Goal: Task Accomplishment & Management: Use online tool/utility

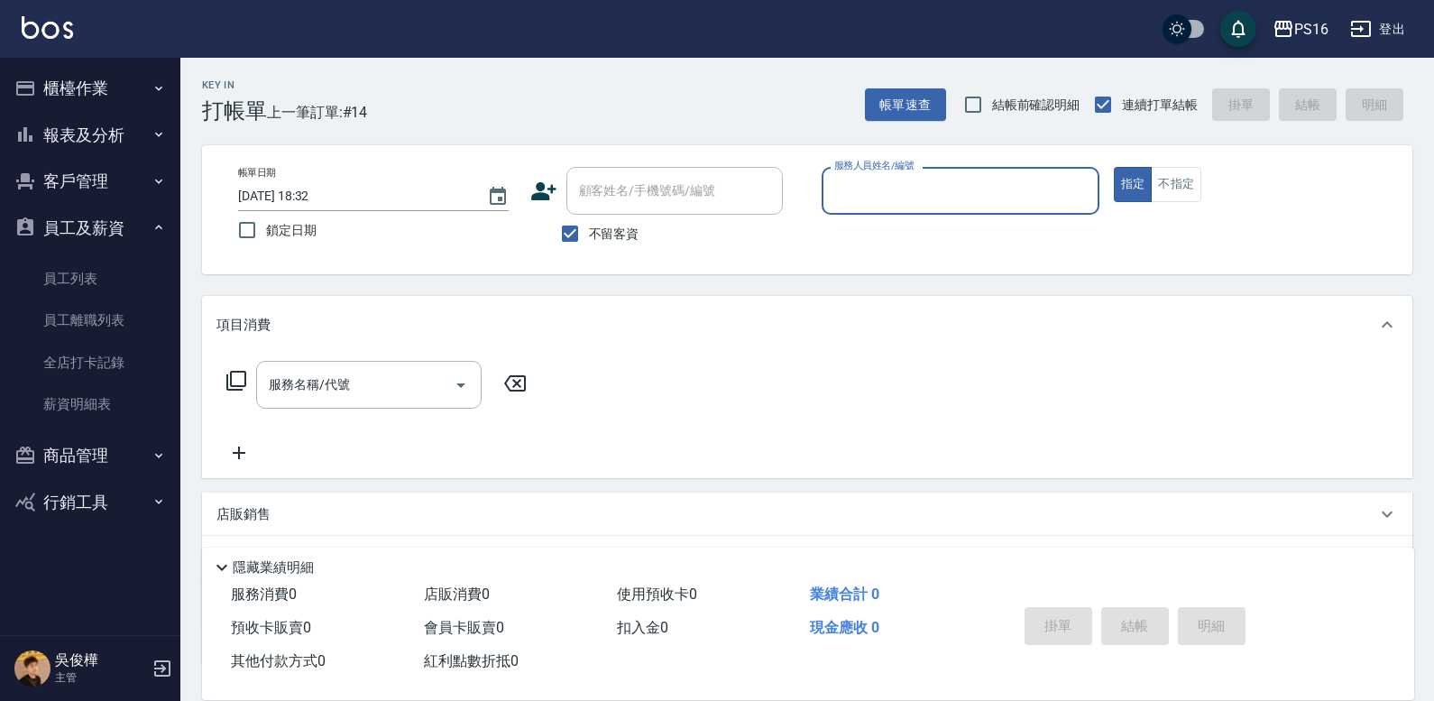
scroll to position [57, 0]
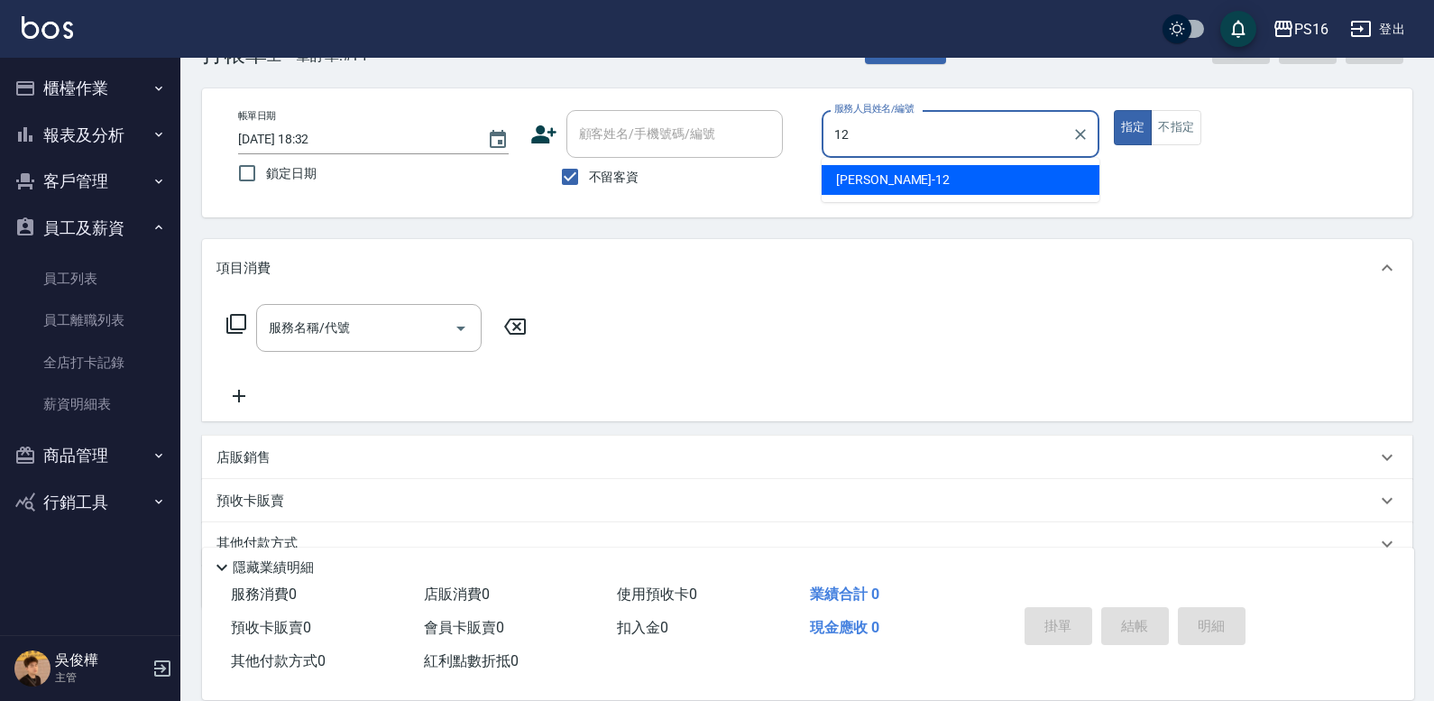
type input "[PERSON_NAME]-12"
type button "true"
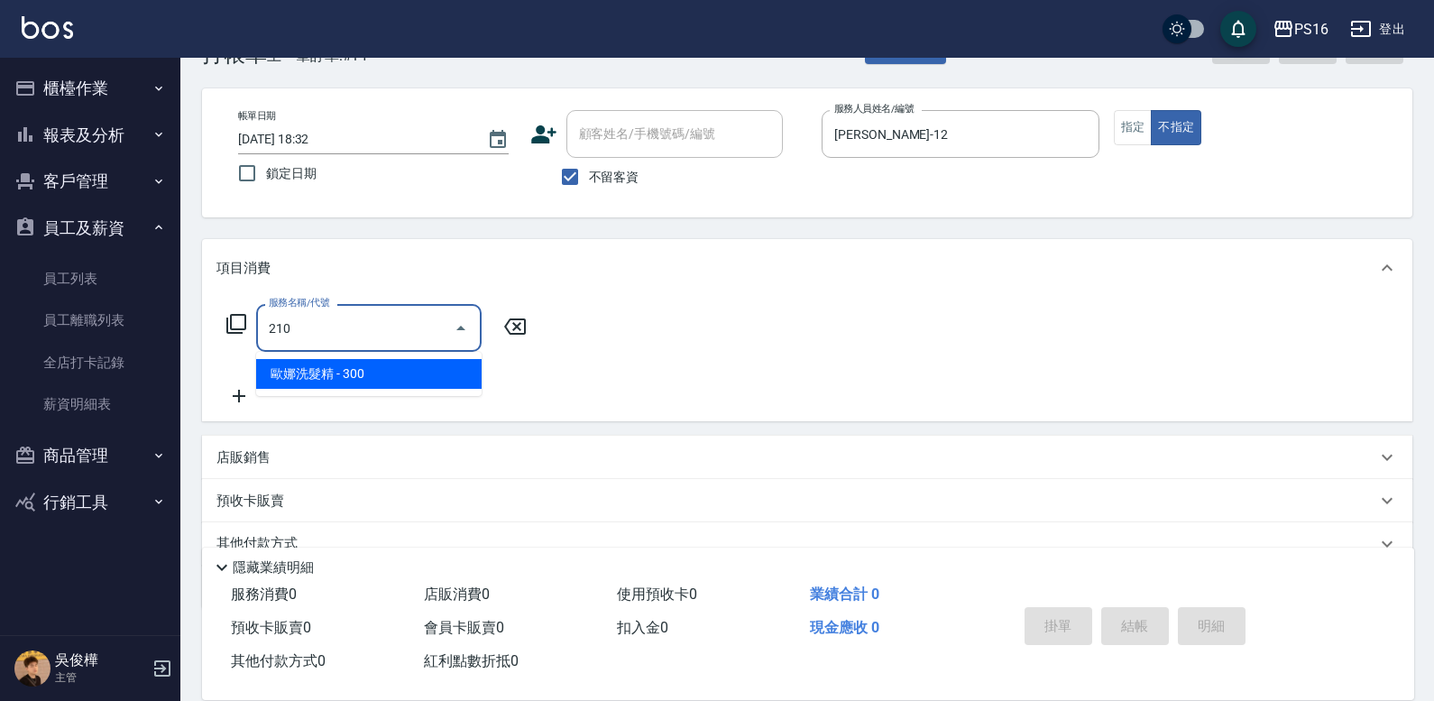
type input "[PERSON_NAME]洗髮精(210)"
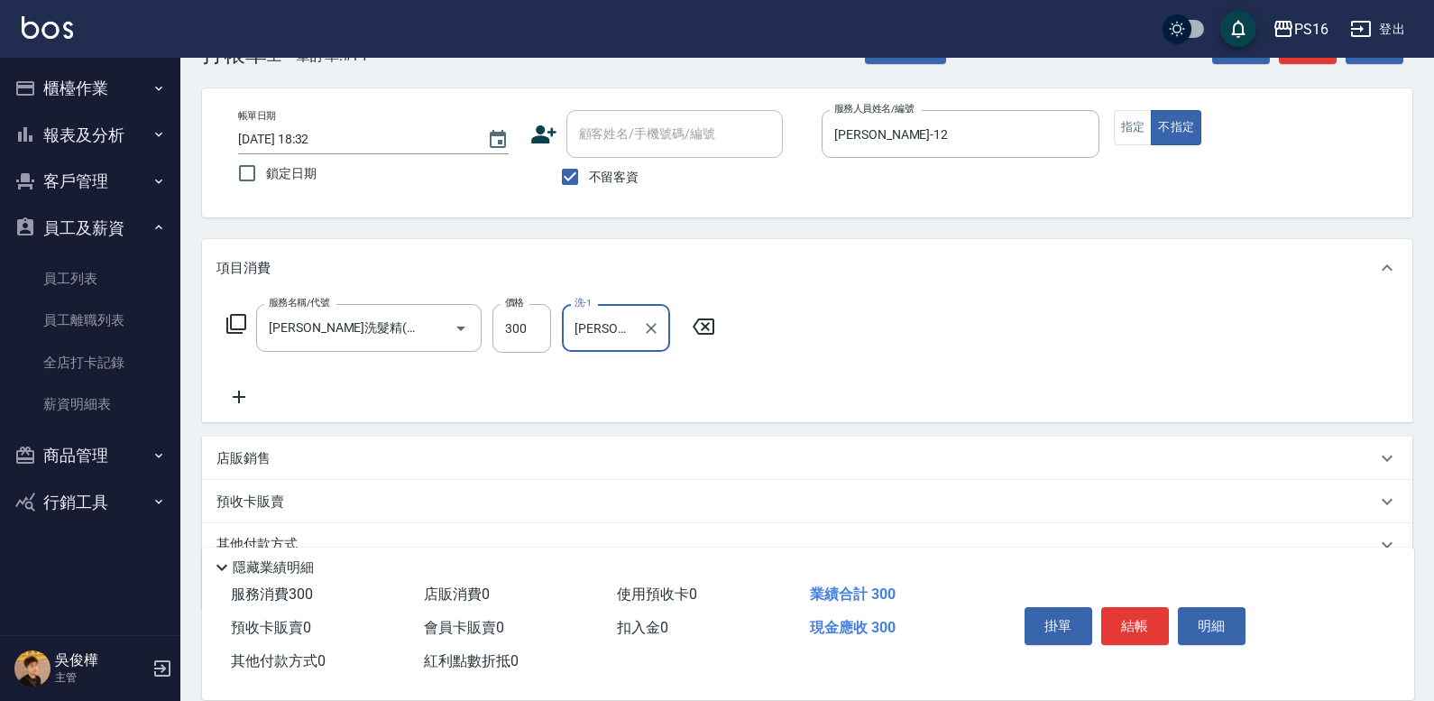
type input "[PERSON_NAME]-20"
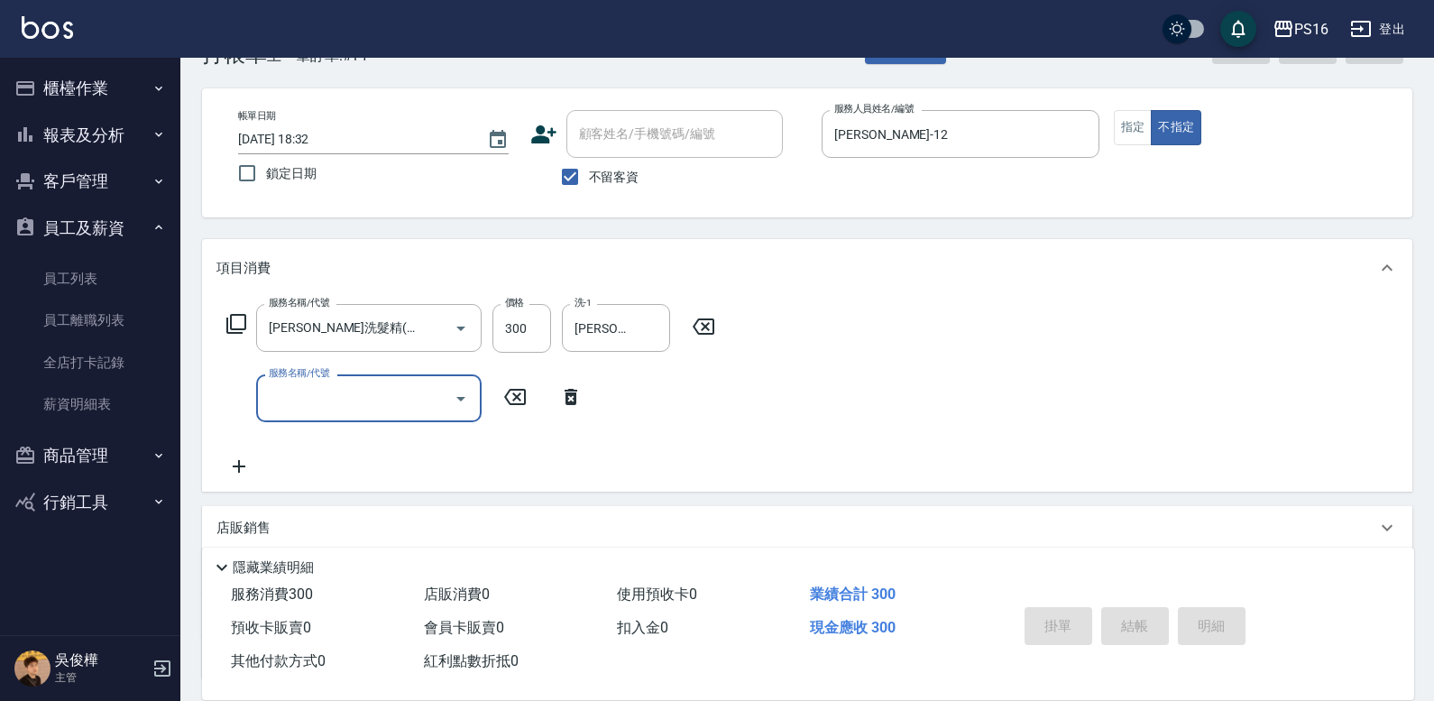
type input "[DATE] 19:06"
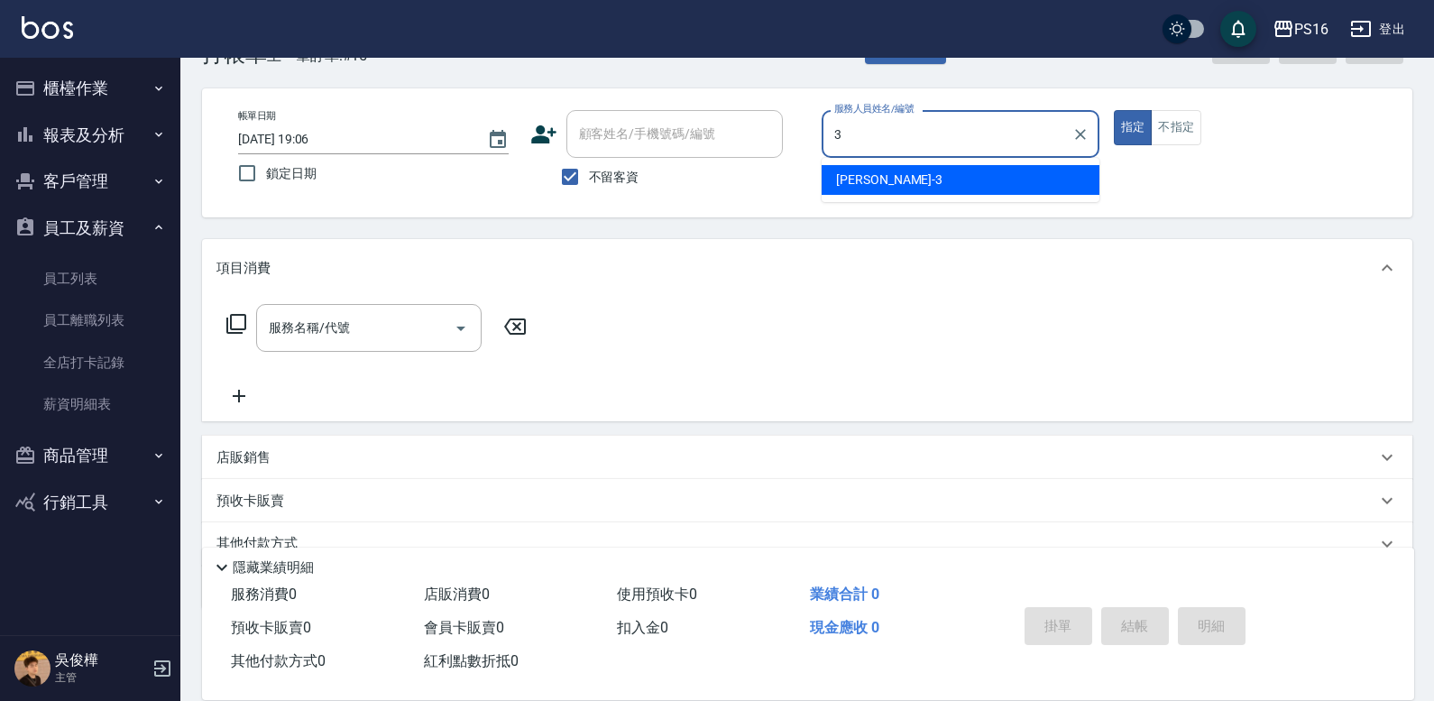
type input "[PERSON_NAME]-3"
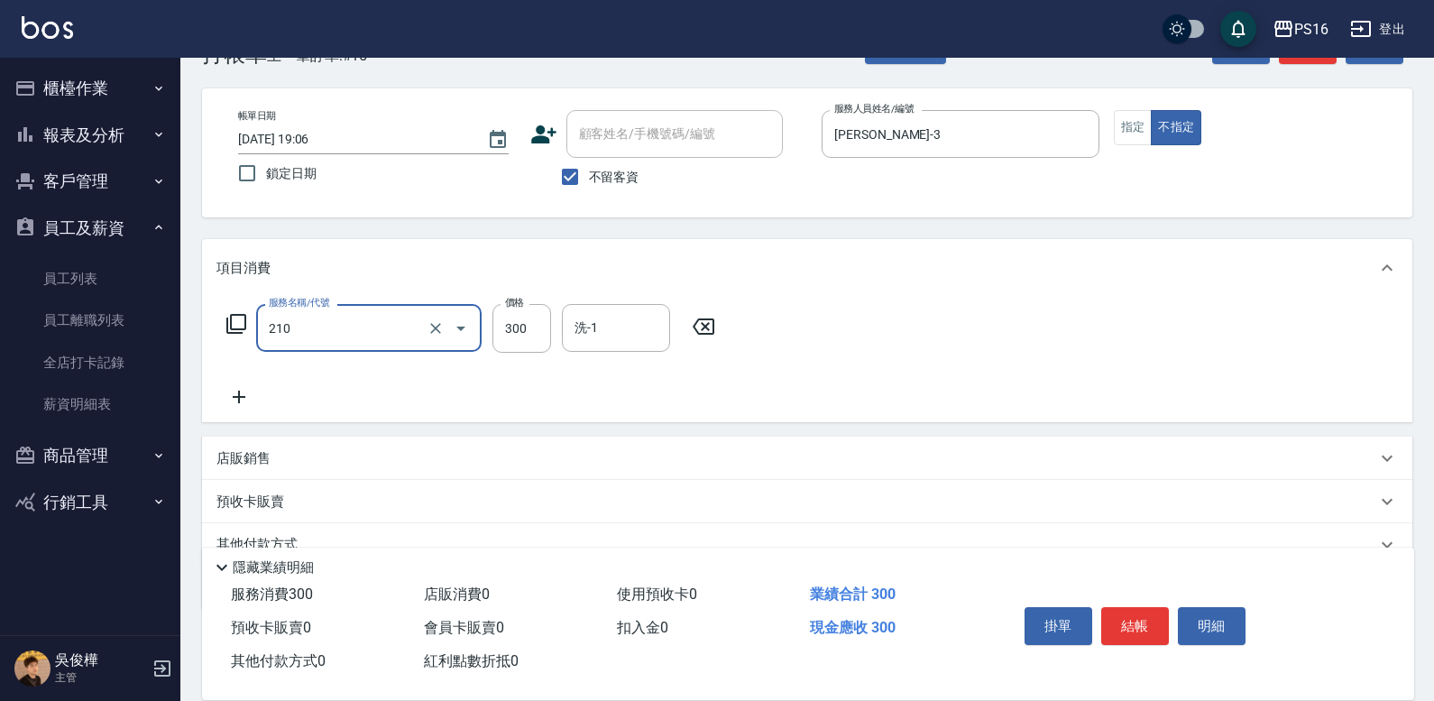
type input "[PERSON_NAME]洗髮精(210)"
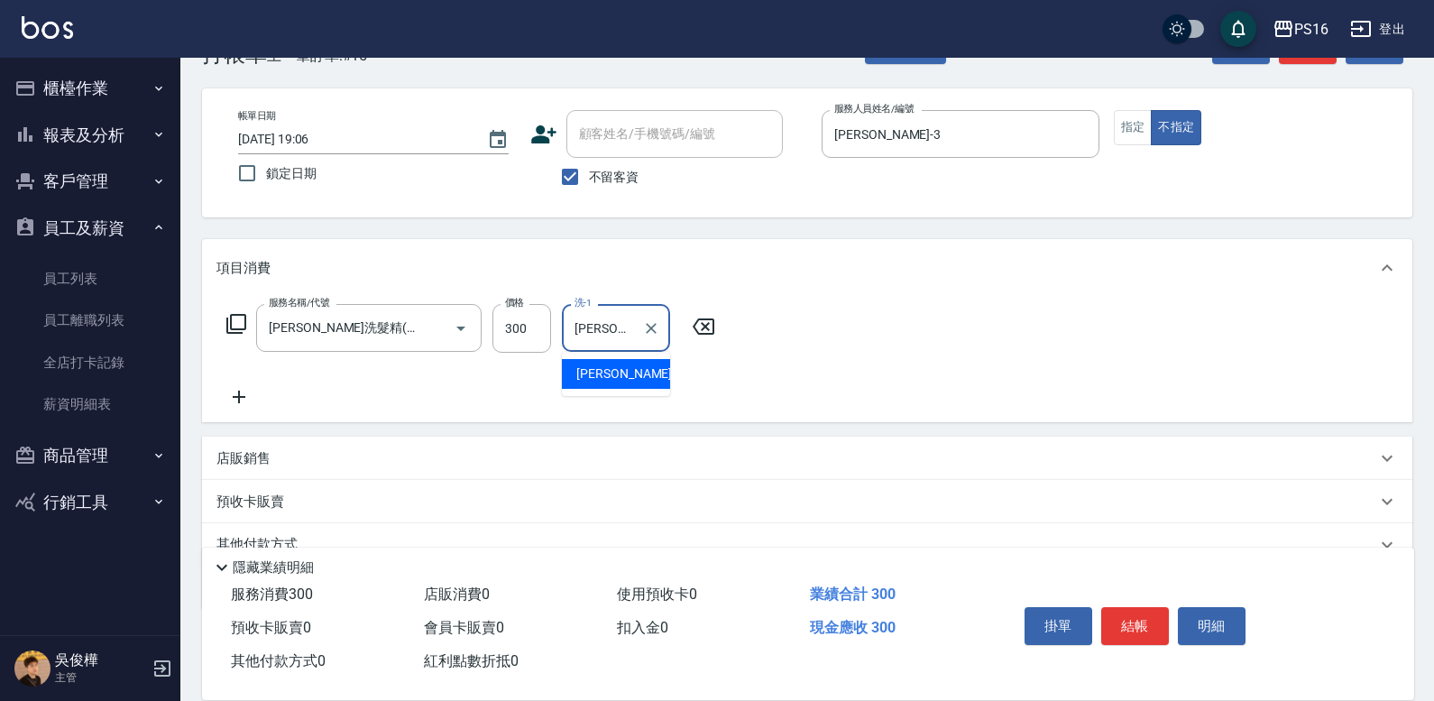
type input "[PERSON_NAME]-3"
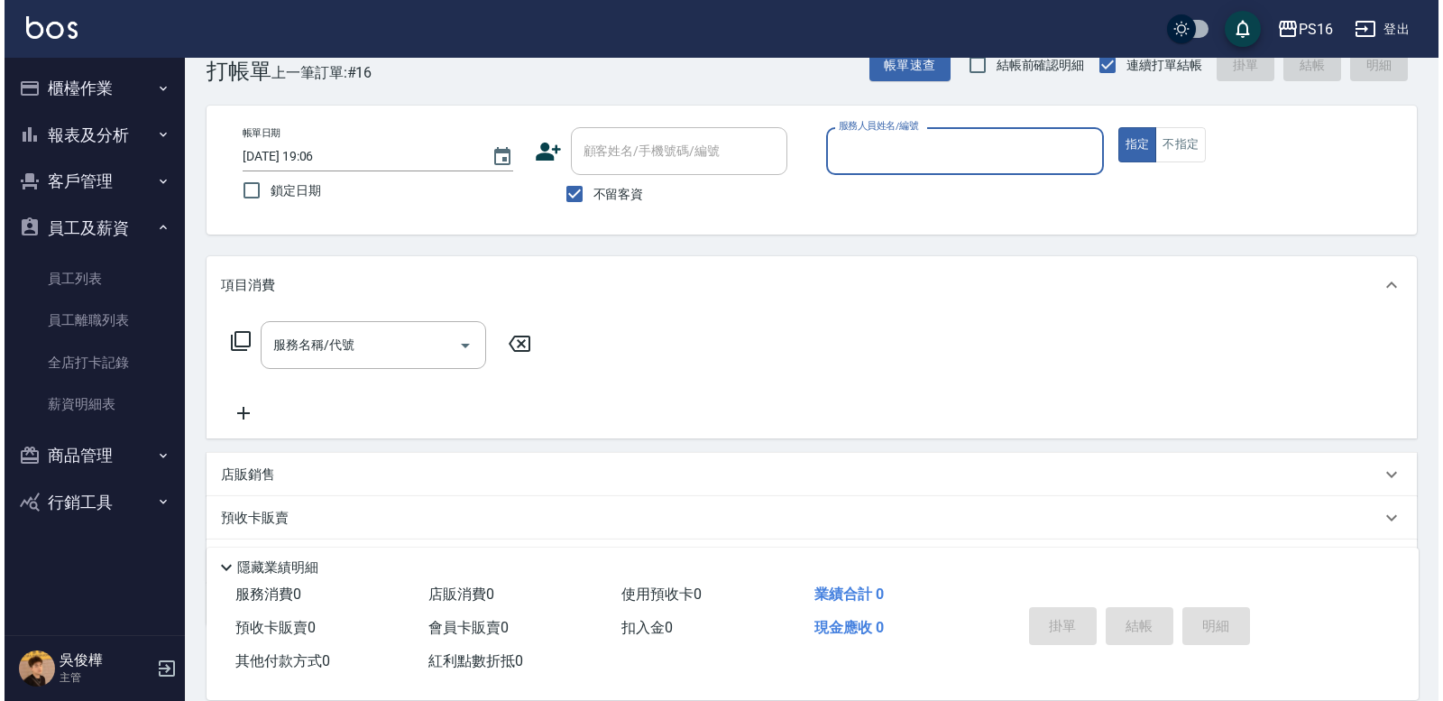
scroll to position [0, 0]
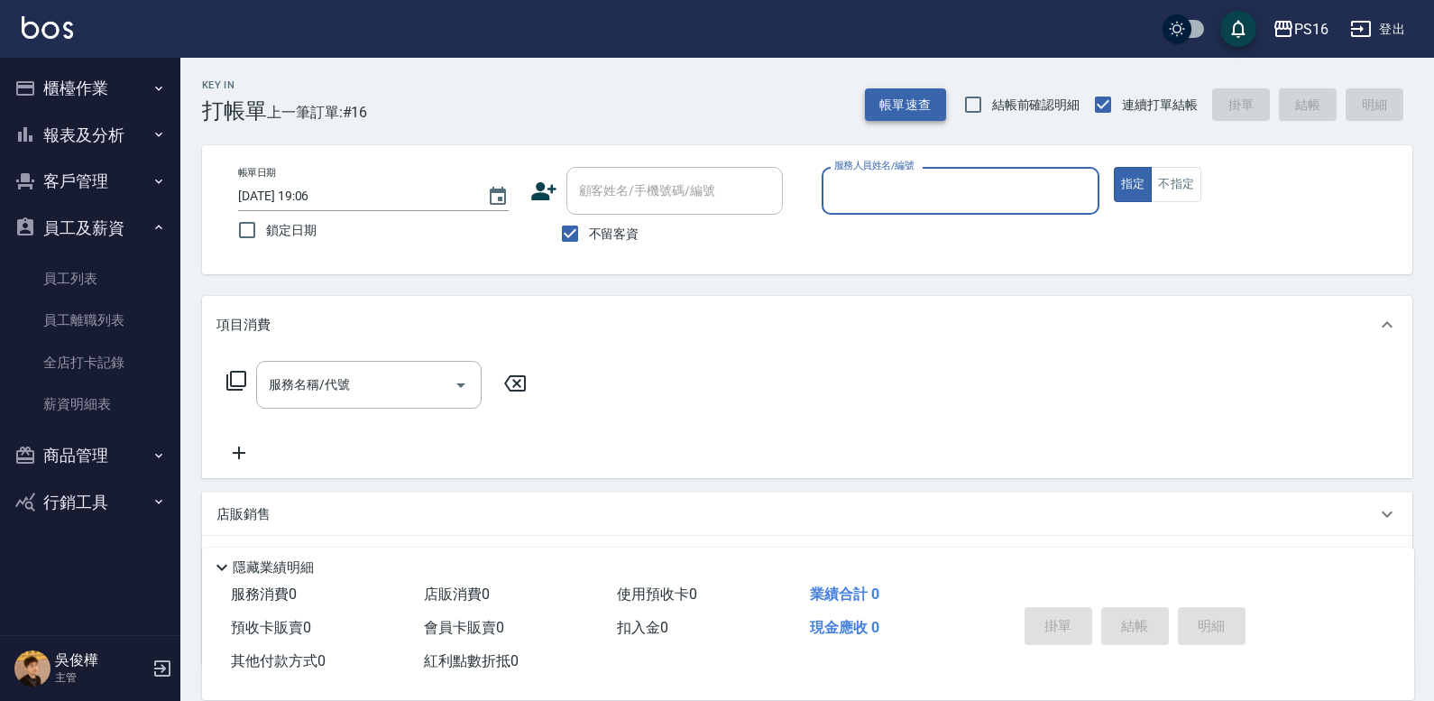
click at [913, 92] on button "帳單速查" at bounding box center [905, 104] width 81 height 33
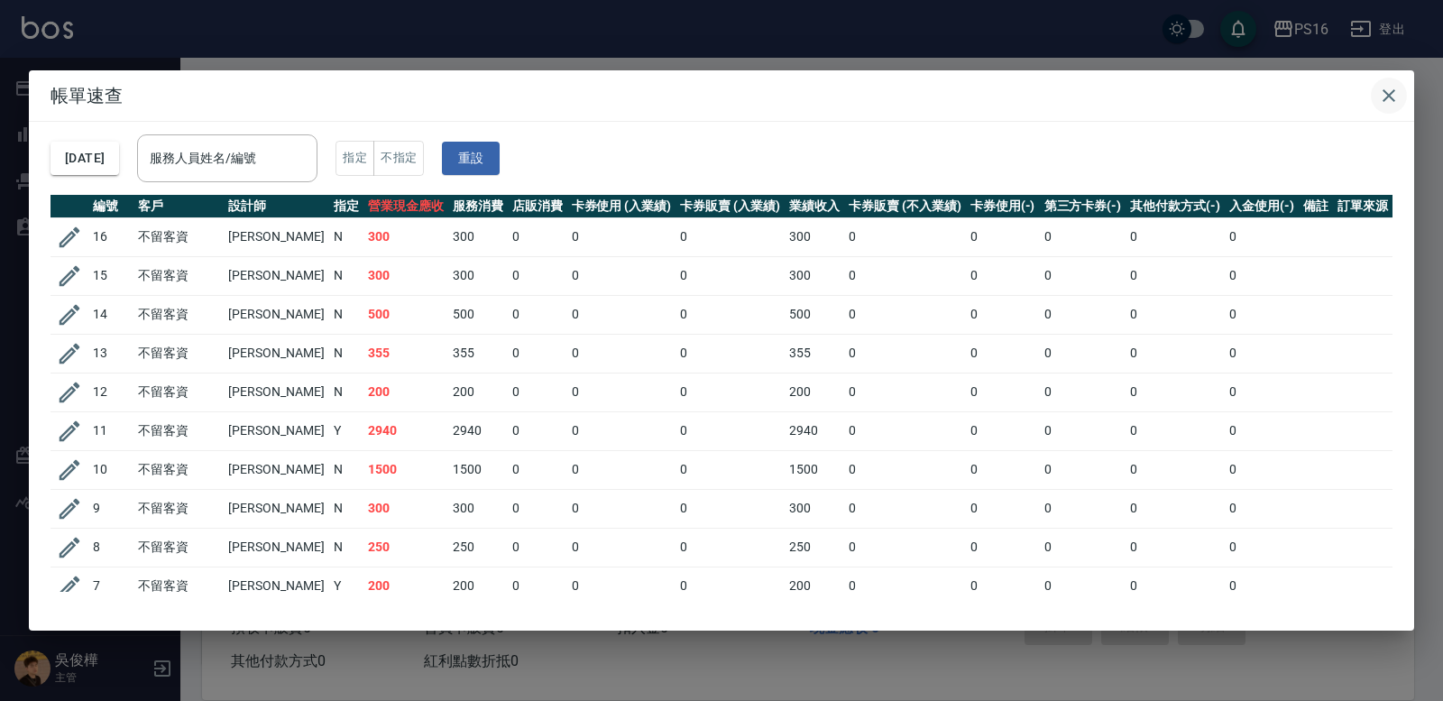
click at [1400, 99] on button "button" at bounding box center [1389, 96] width 36 height 36
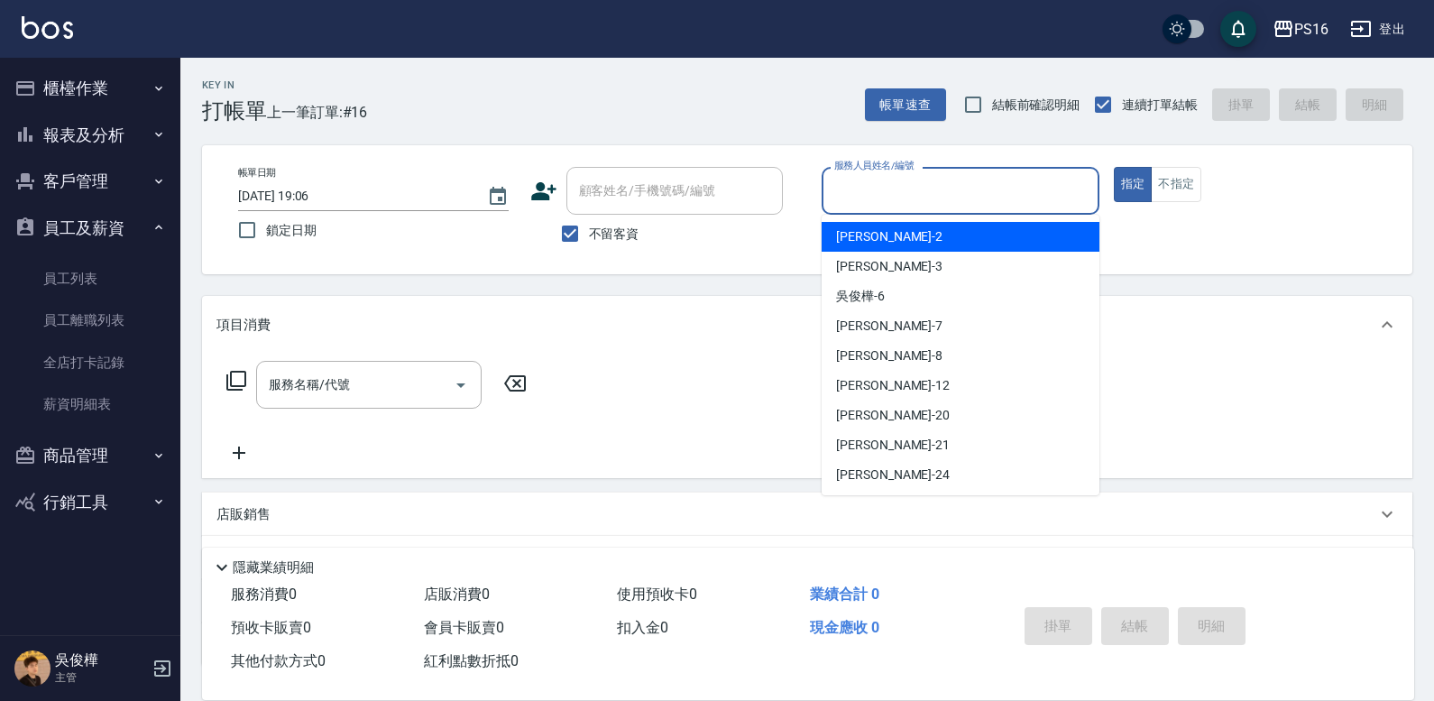
click at [971, 198] on input "服務人員姓名/編號" at bounding box center [961, 191] width 262 height 32
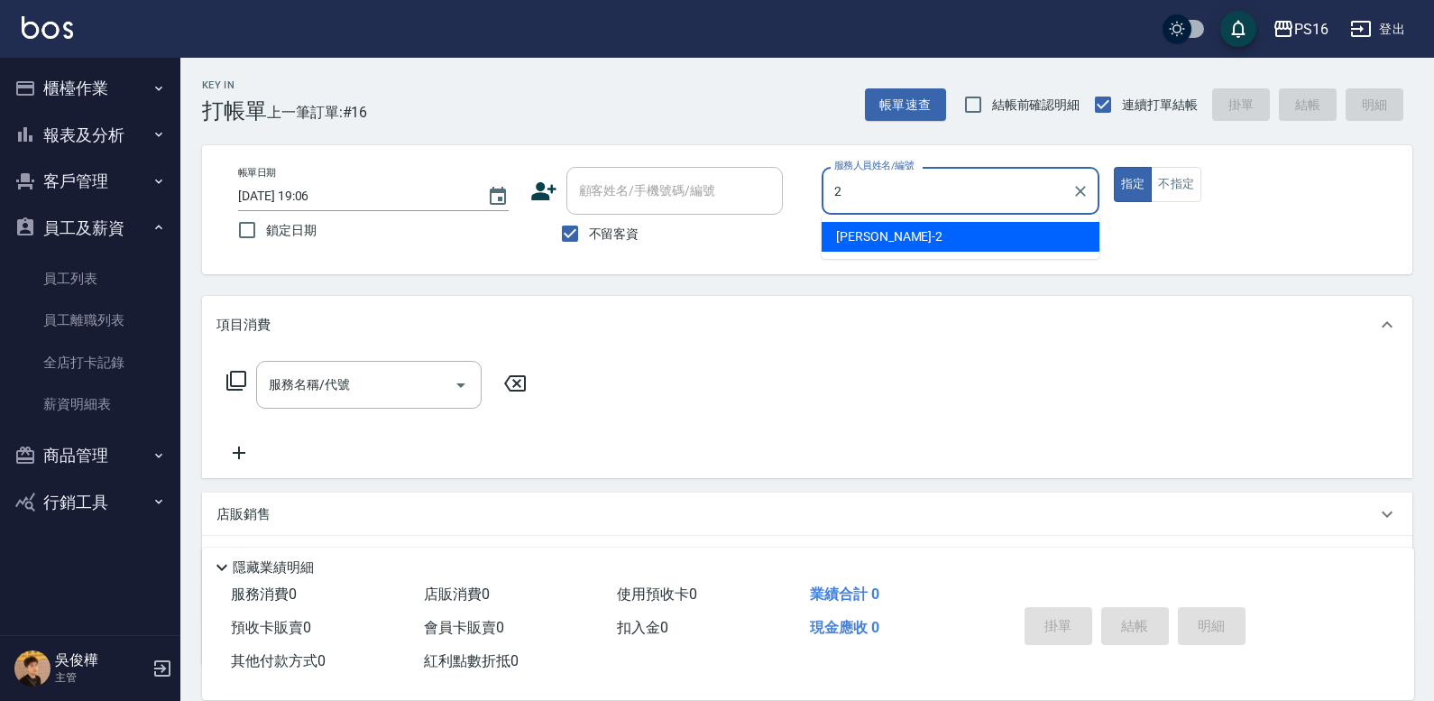
type input "[PERSON_NAME]-2"
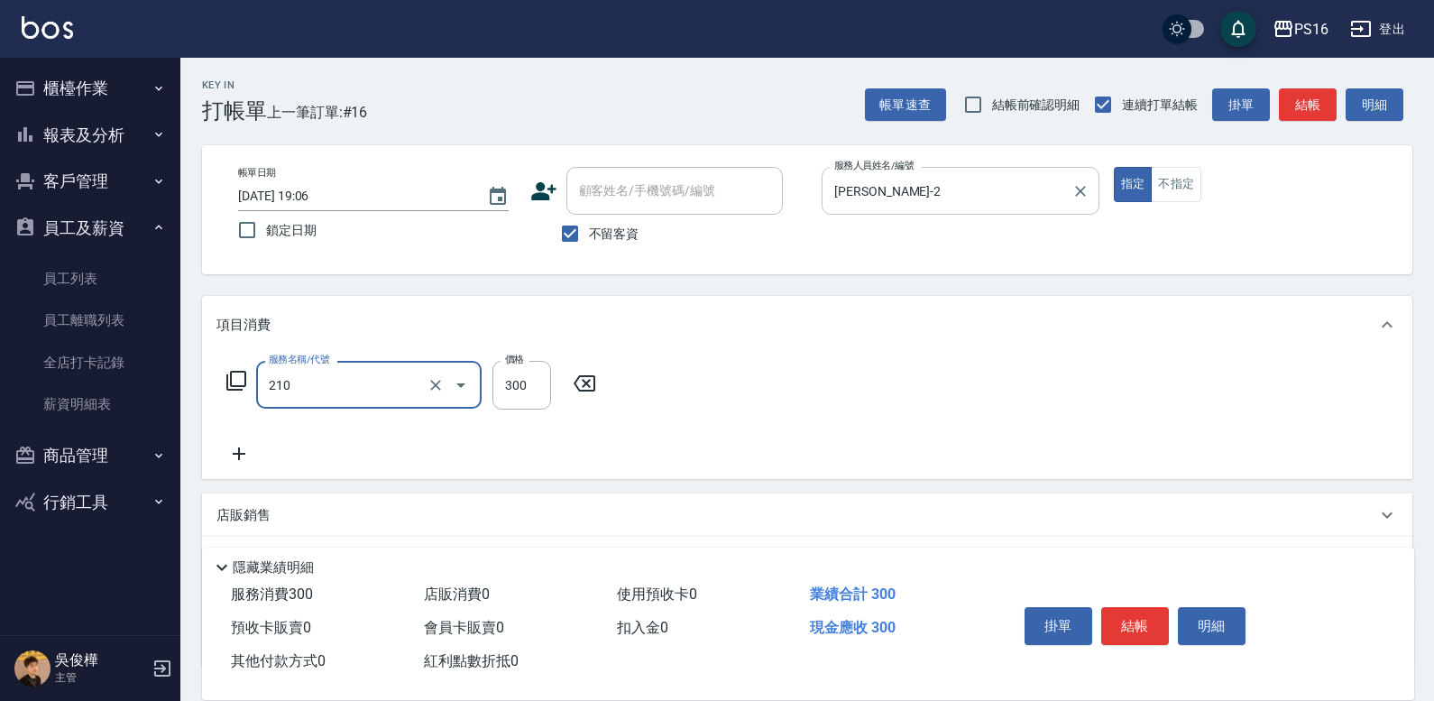
type input "[PERSON_NAME]洗髮精(210)"
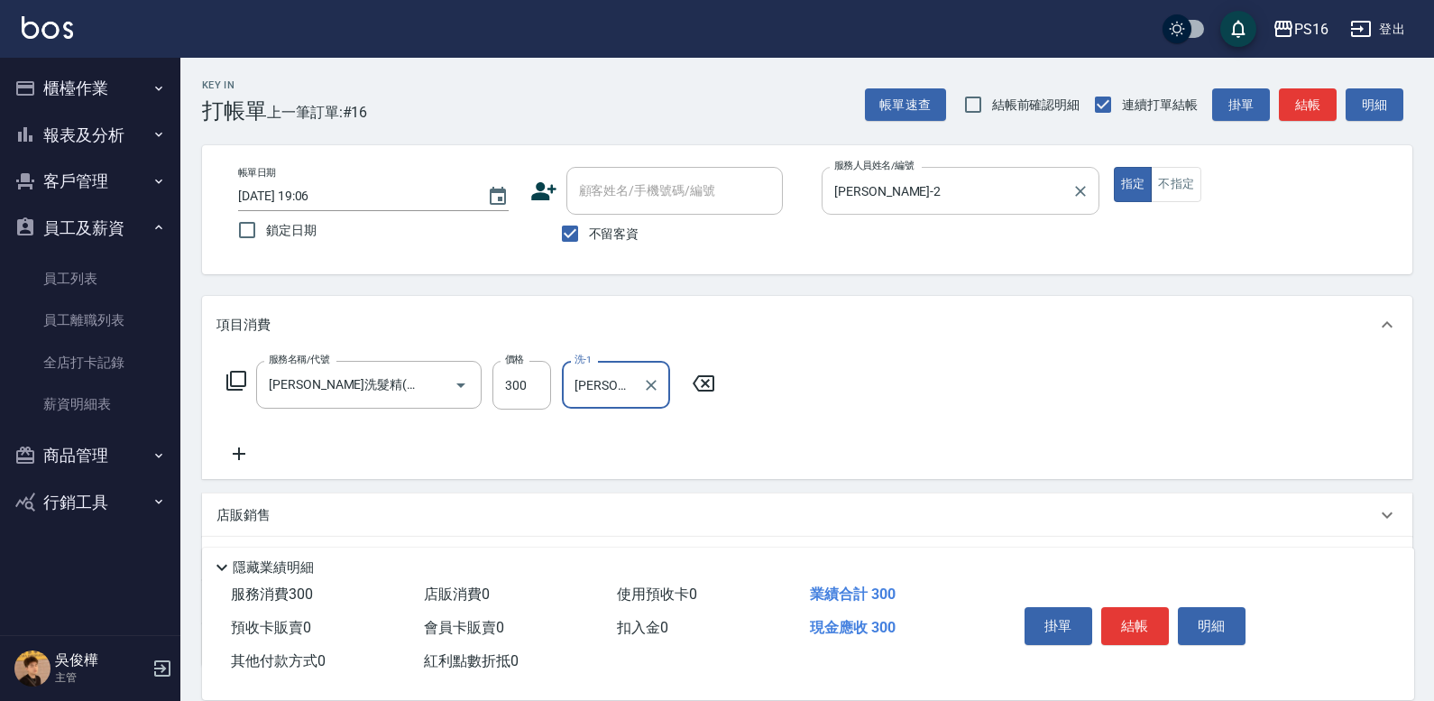
type input "[PERSON_NAME]-2"
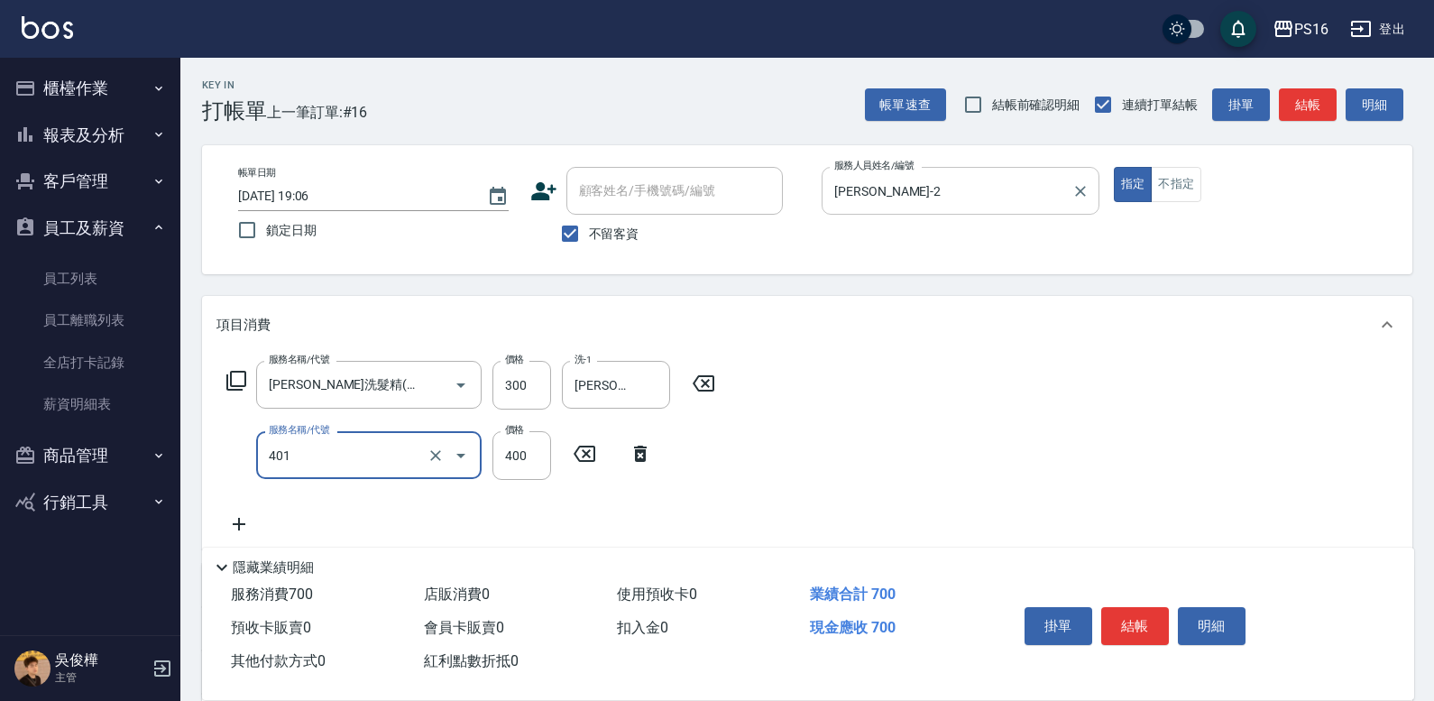
type input "剪髮(401)"
type input "50"
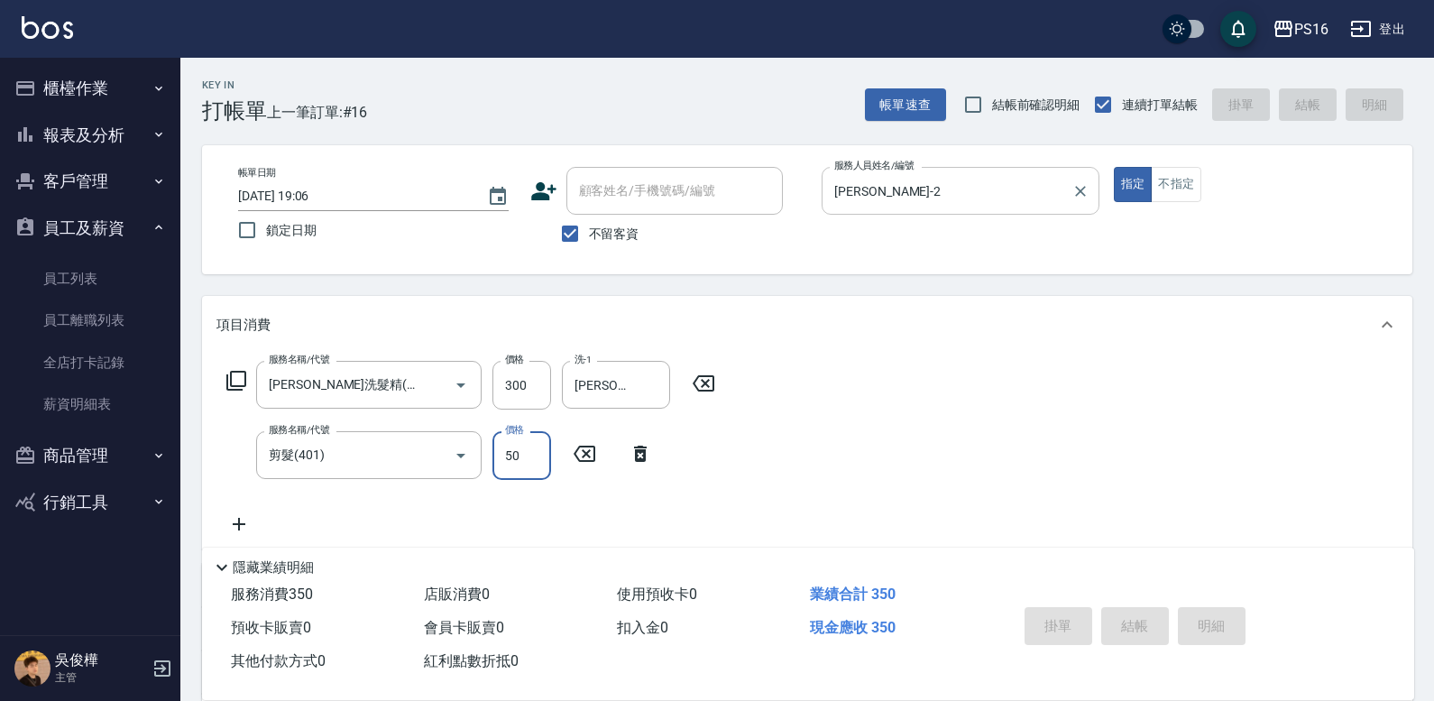
type input "[DATE] 19:08"
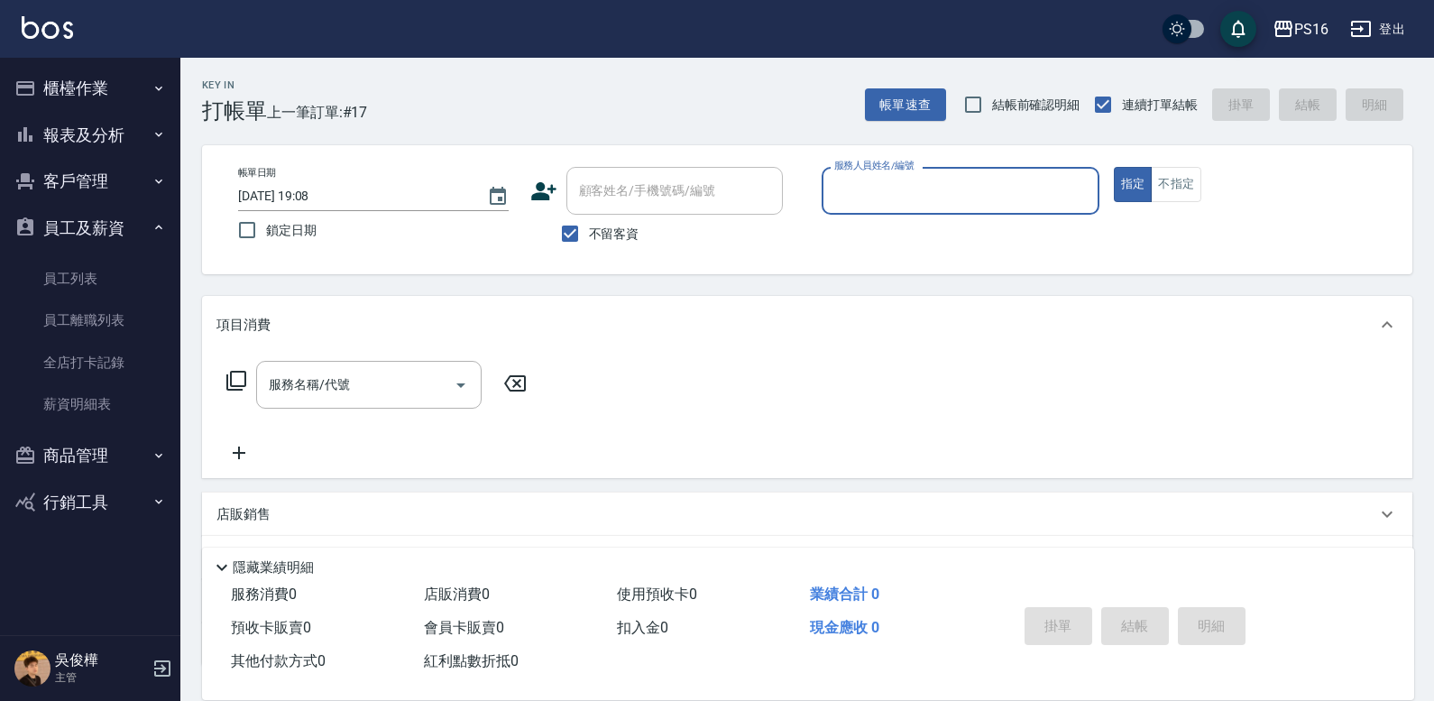
click at [58, 234] on button "員工及薪資" at bounding box center [90, 228] width 166 height 47
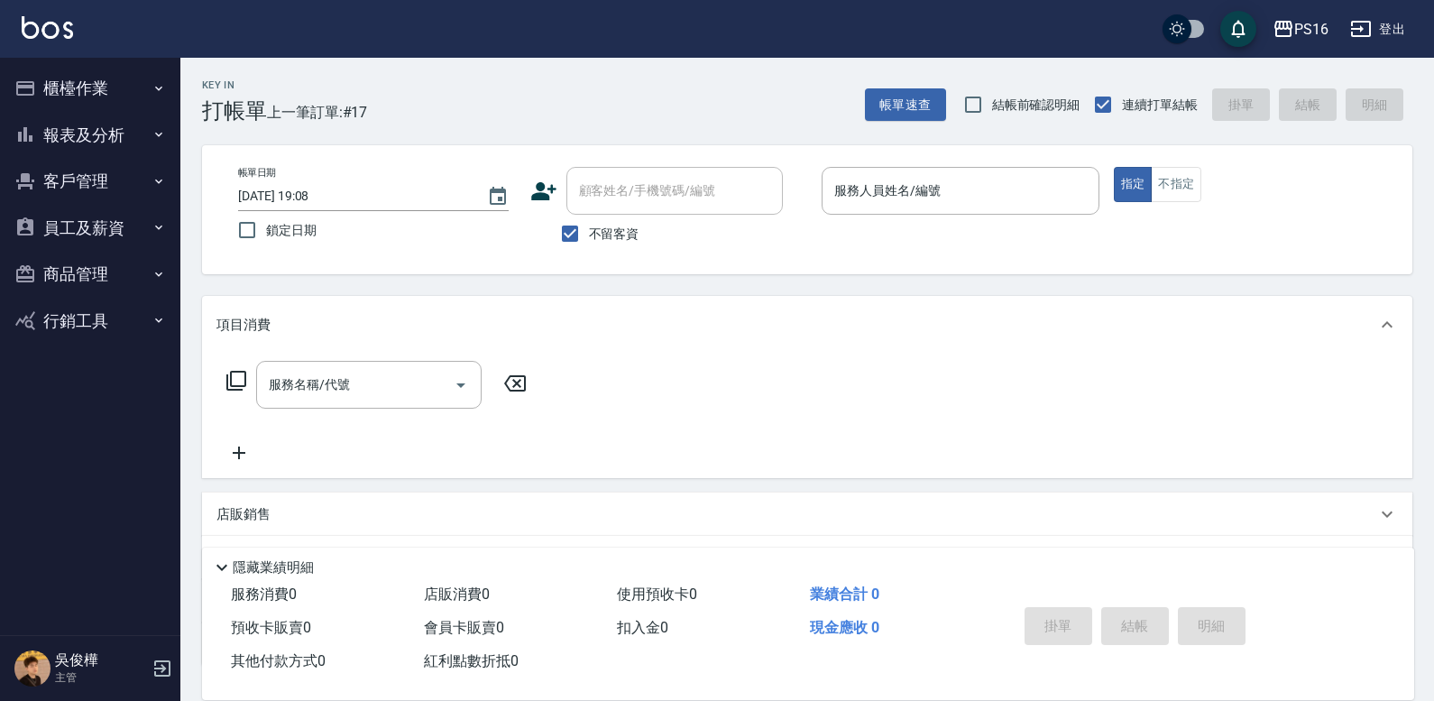
click at [115, 95] on button "櫃檯作業" at bounding box center [90, 88] width 166 height 47
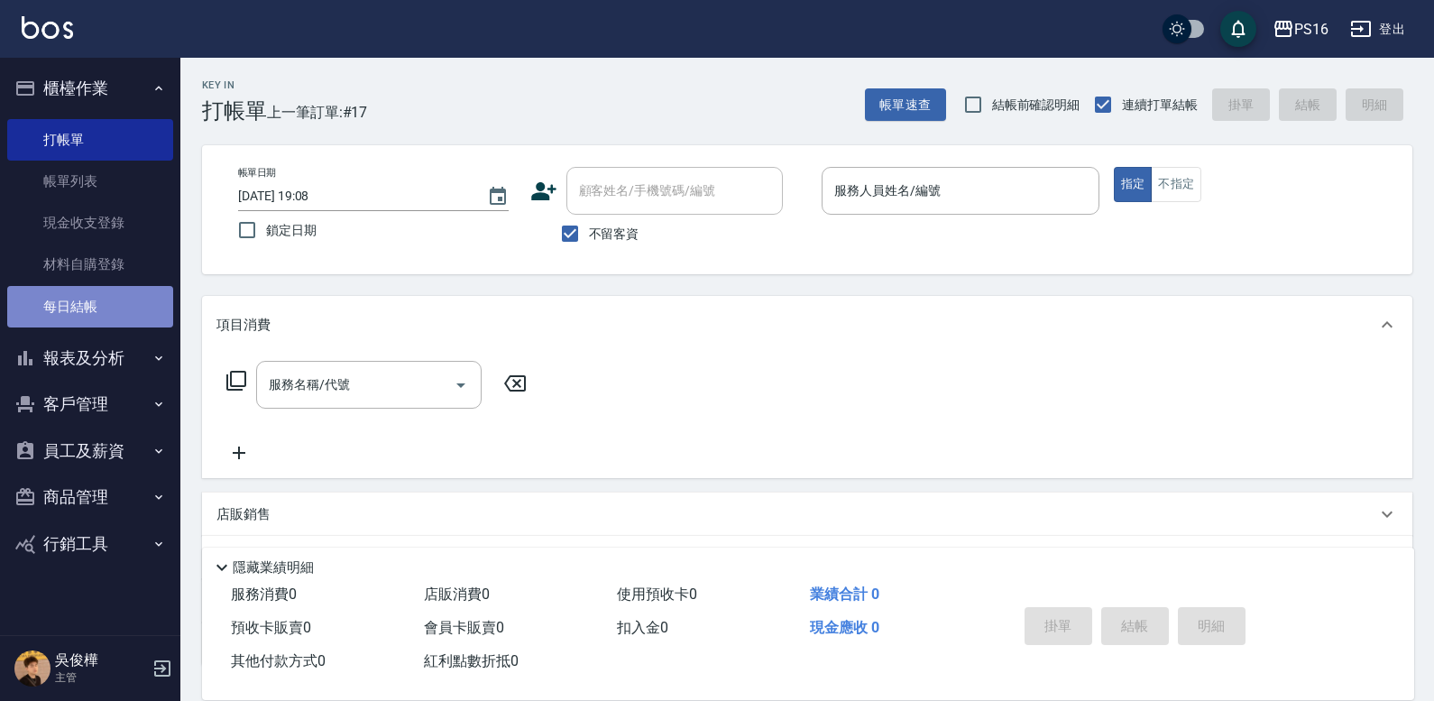
click at [109, 321] on link "每日結帳" at bounding box center [90, 306] width 166 height 41
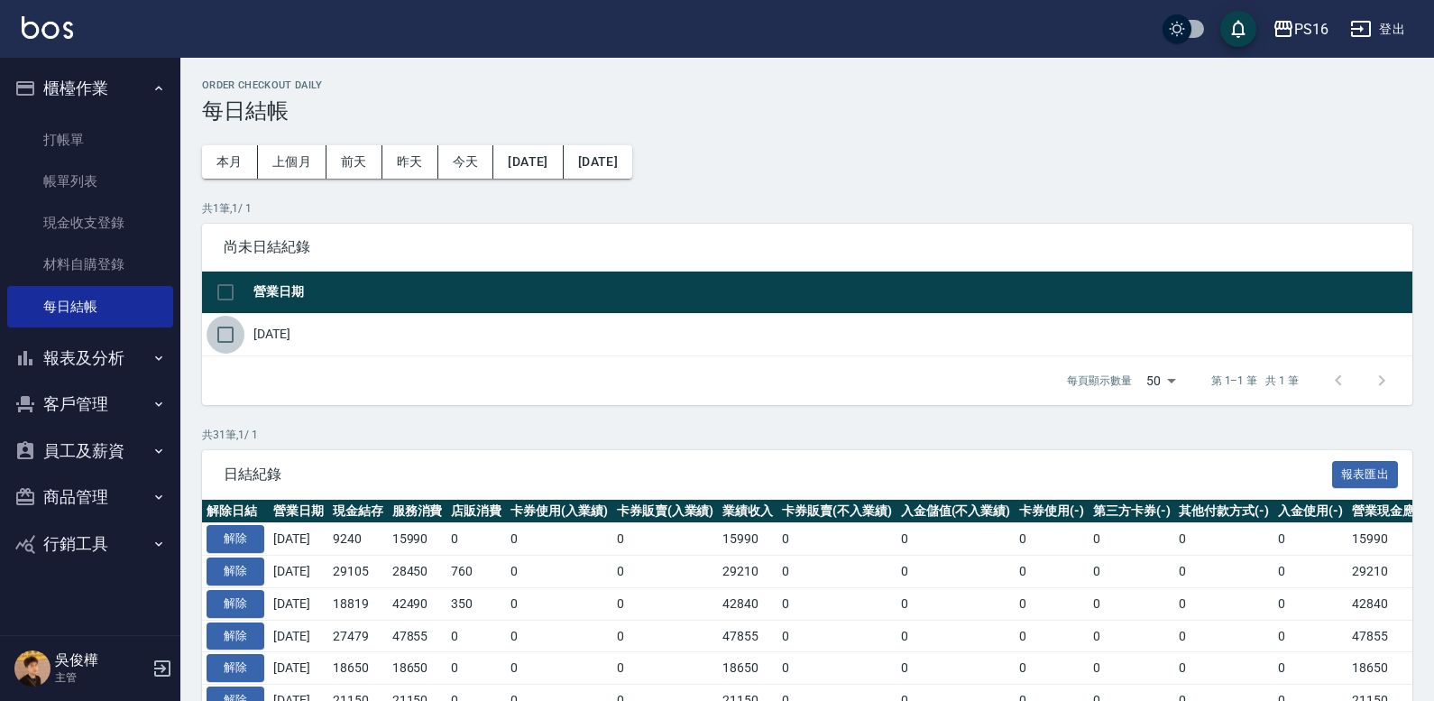
click at [235, 345] on input "checkbox" at bounding box center [226, 335] width 38 height 38
checkbox input "true"
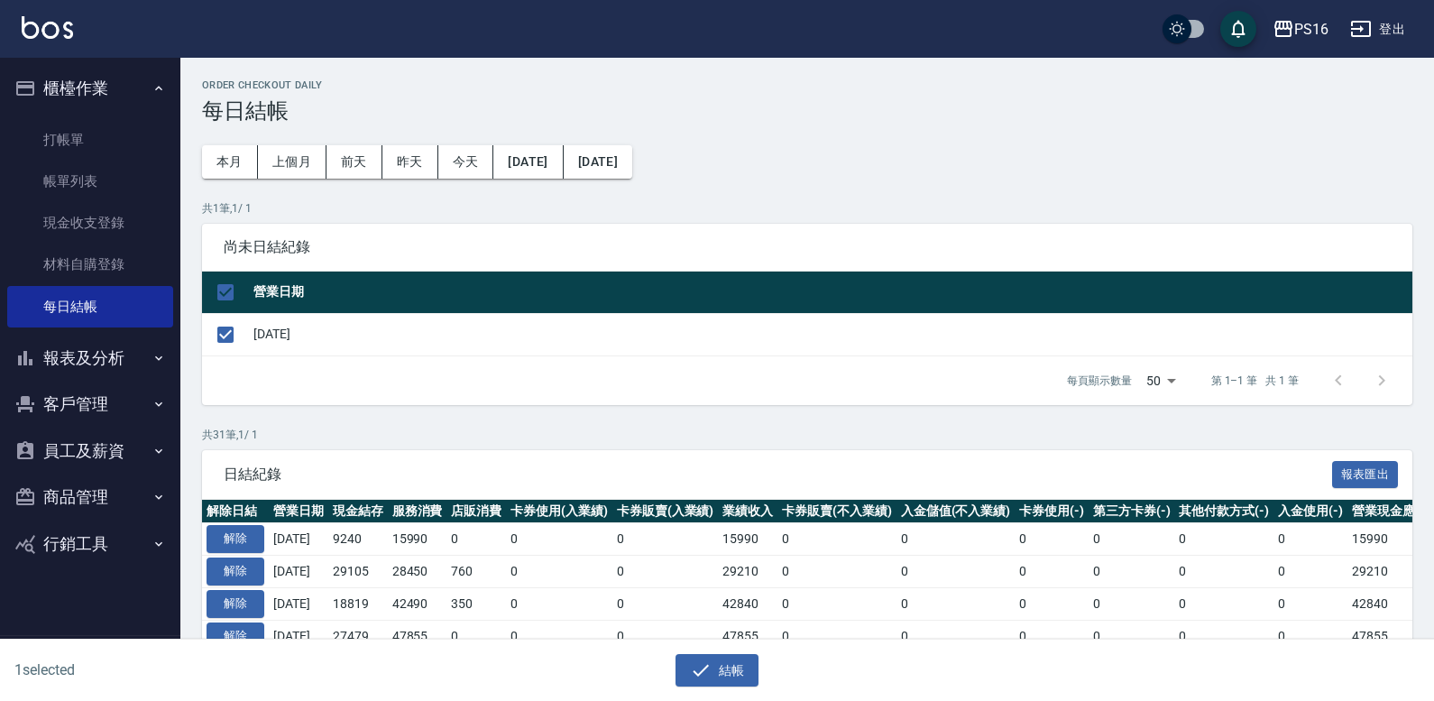
click at [723, 655] on button "結帳" at bounding box center [718, 670] width 84 height 33
click at [723, 652] on div "結帳" at bounding box center [710, 664] width 710 height 48
click at [724, 679] on button "結帳" at bounding box center [718, 670] width 84 height 33
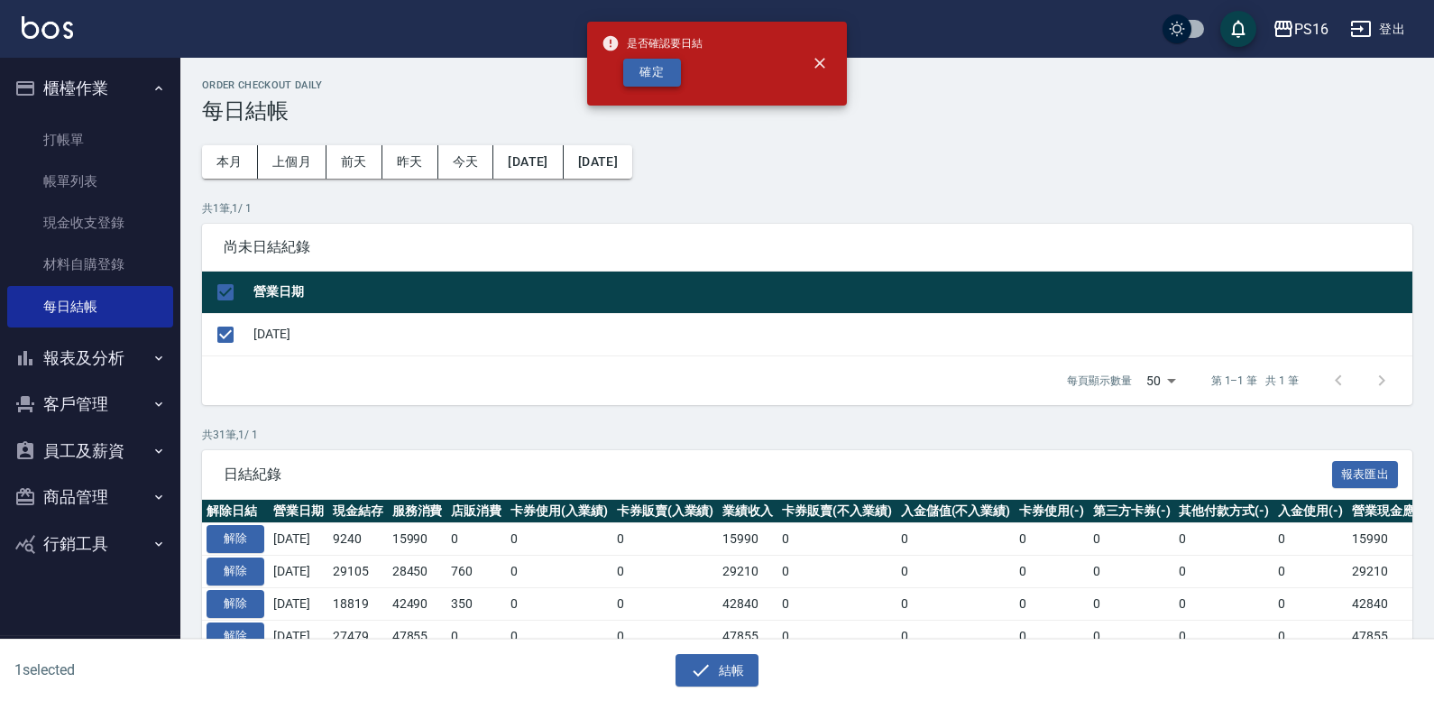
click at [653, 68] on button "確定" at bounding box center [652, 73] width 58 height 28
checkbox input "false"
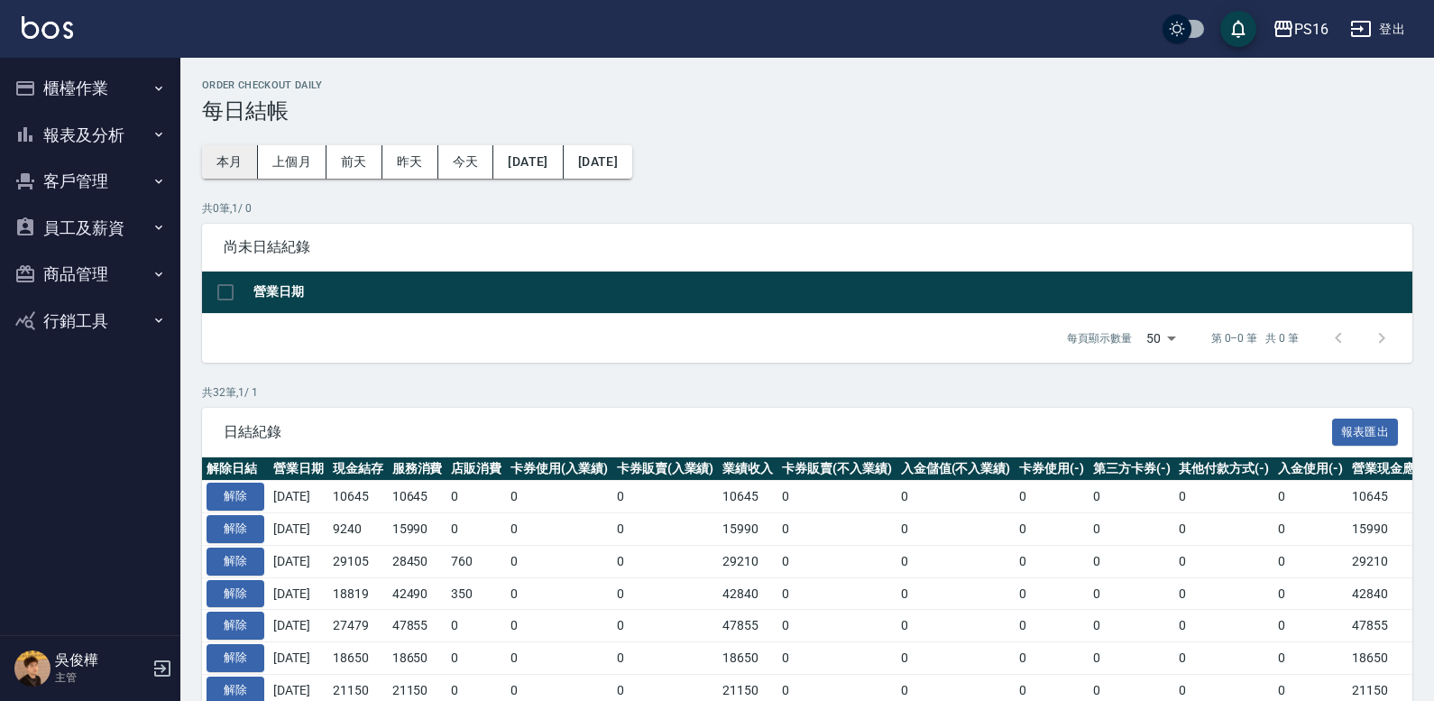
click at [253, 160] on button "本月" at bounding box center [230, 161] width 56 height 33
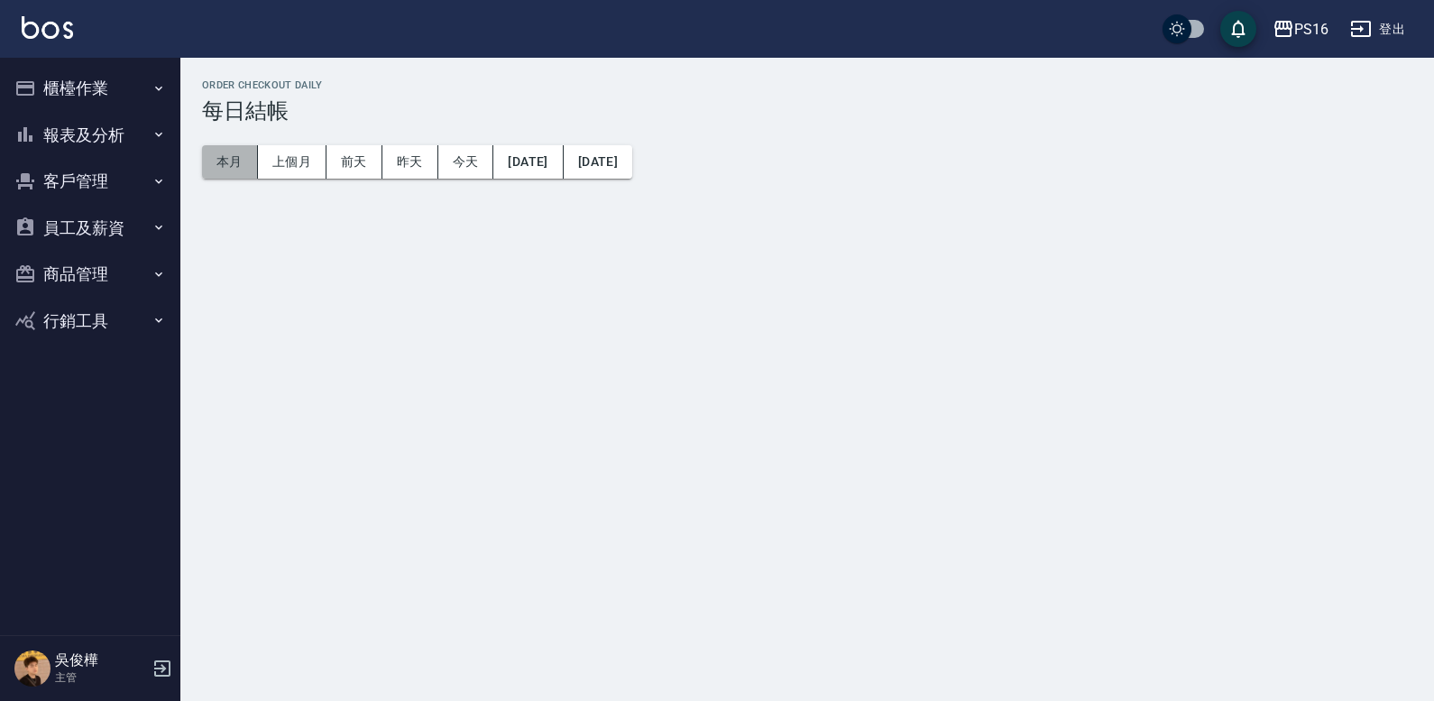
click at [253, 160] on button "本月" at bounding box center [230, 161] width 56 height 33
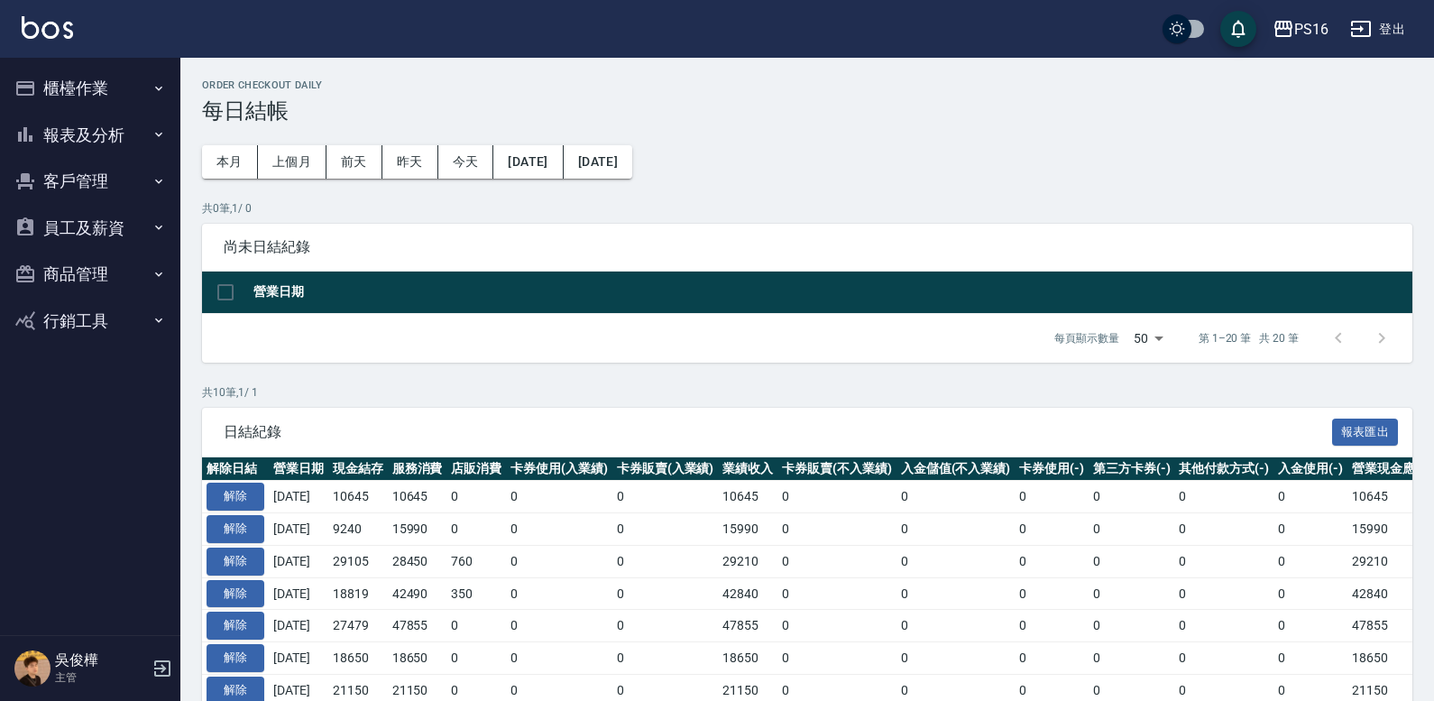
click at [115, 112] on button "報表及分析" at bounding box center [90, 135] width 166 height 47
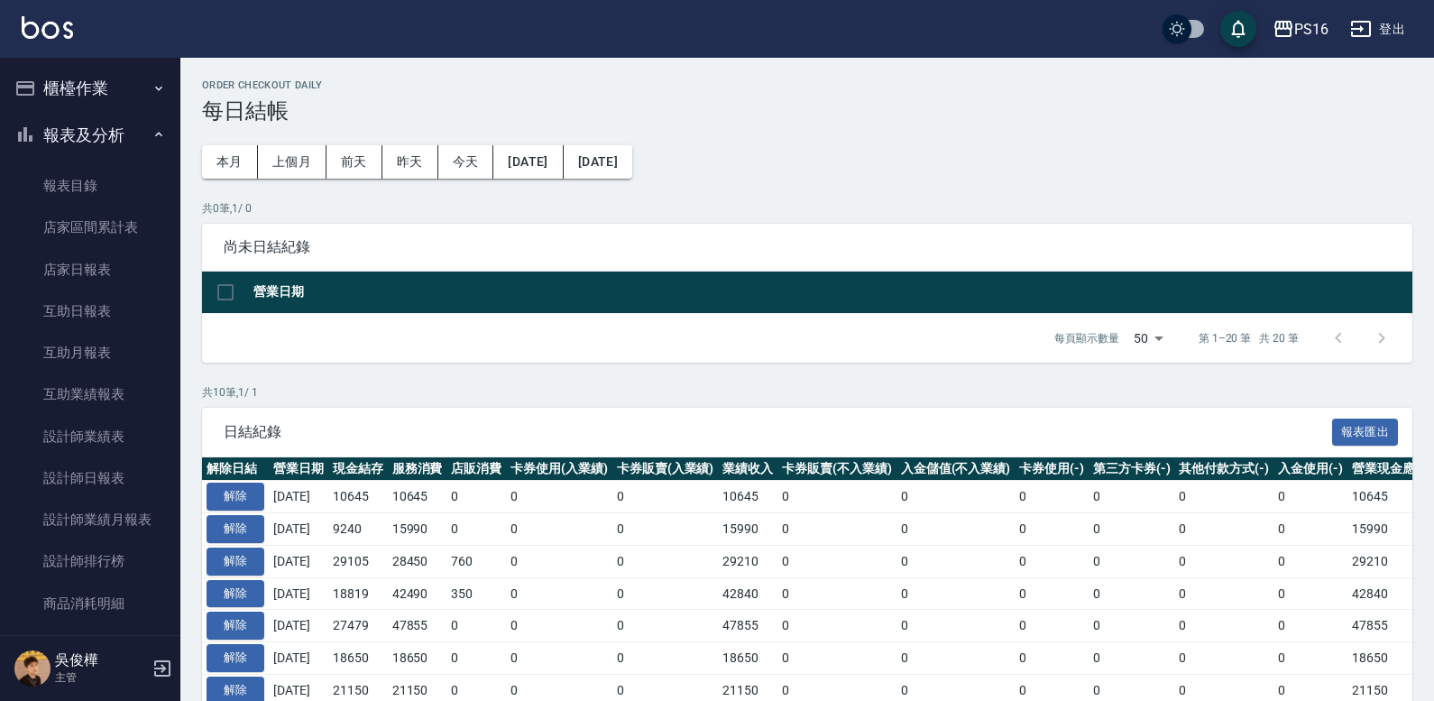
click at [138, 80] on button "櫃檯作業" at bounding box center [90, 88] width 166 height 47
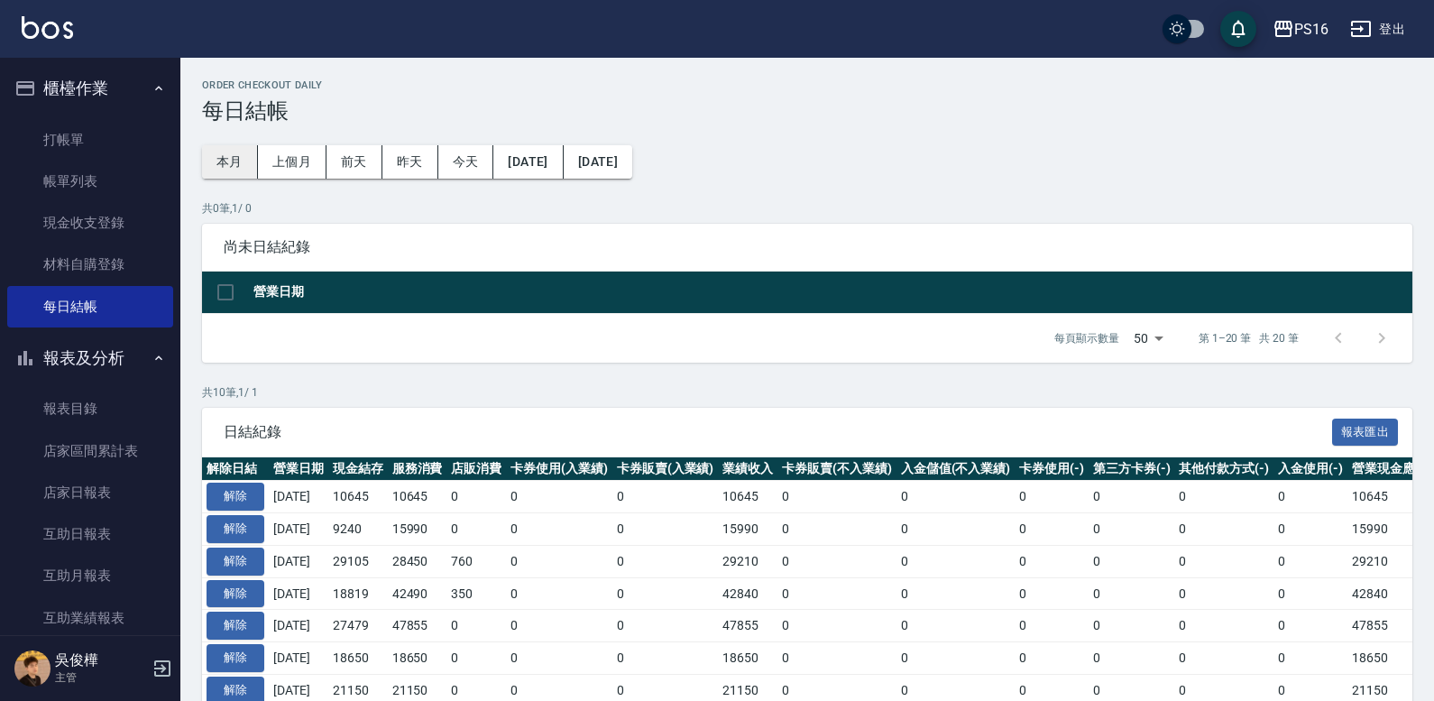
click at [192, 160] on div "Order checkout daily 每日結帳 本月 上個月 前天 昨天 今天 2025/09/01 2025/09/30 共 0 筆, 1 / 0 尚未…" at bounding box center [807, 478] width 1254 height 840
click at [214, 161] on button "本月" at bounding box center [230, 161] width 56 height 33
click at [115, 97] on button "櫃檯作業" at bounding box center [90, 88] width 166 height 47
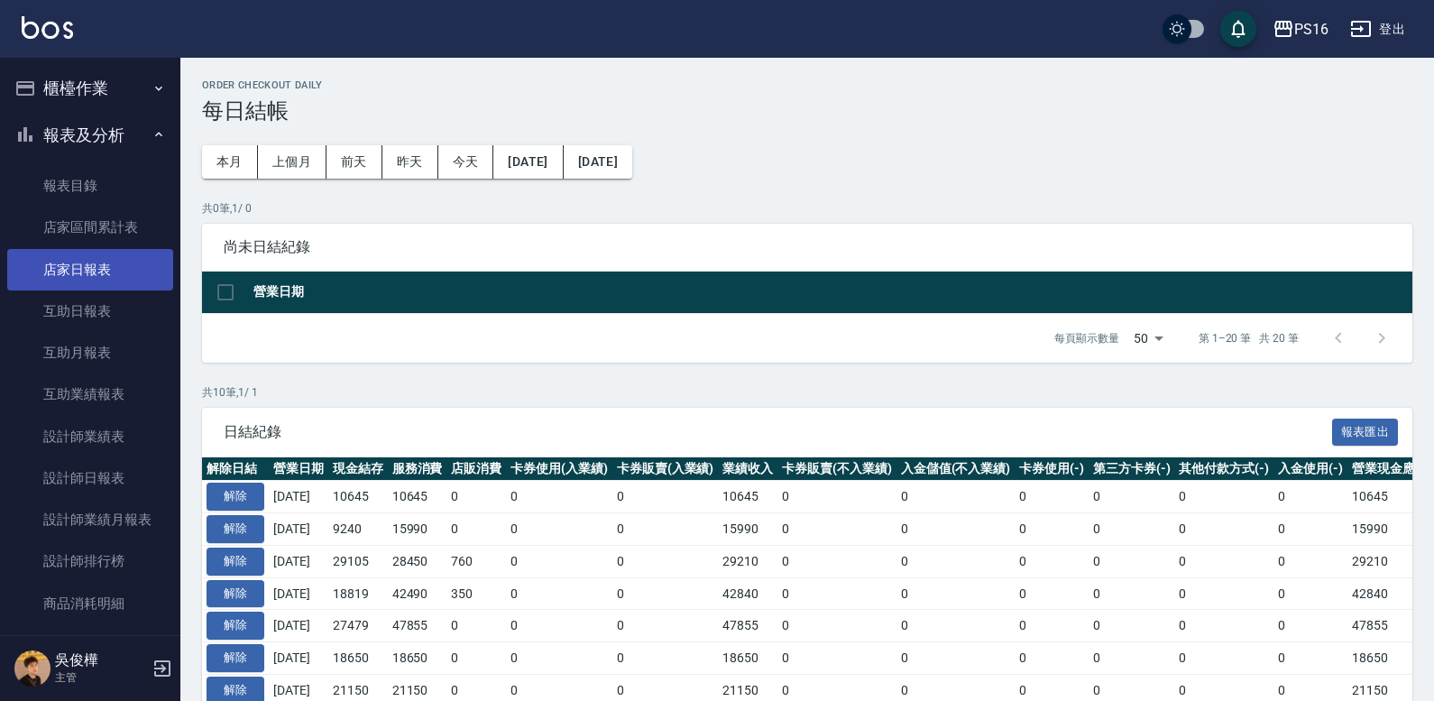
click at [100, 268] on link "店家日報表" at bounding box center [90, 269] width 166 height 41
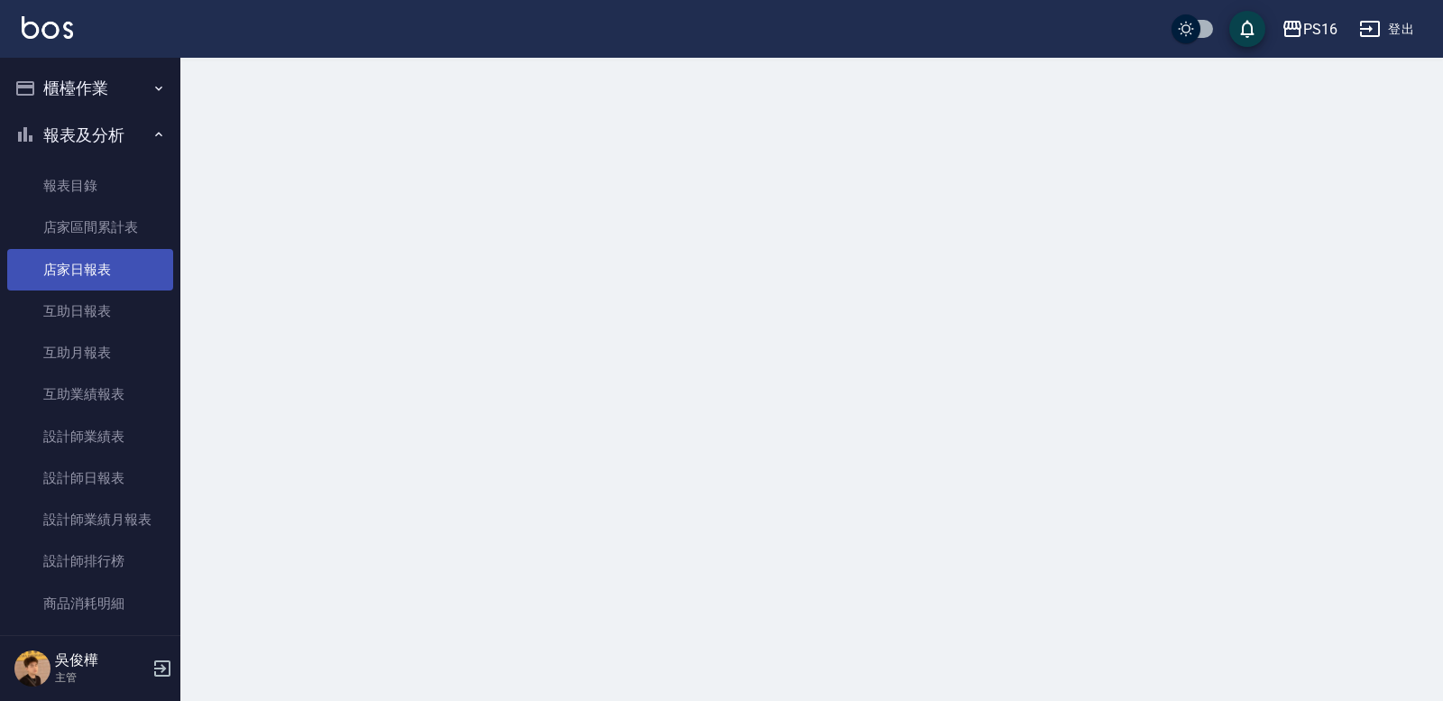
click at [100, 268] on link "店家日報表" at bounding box center [90, 269] width 166 height 41
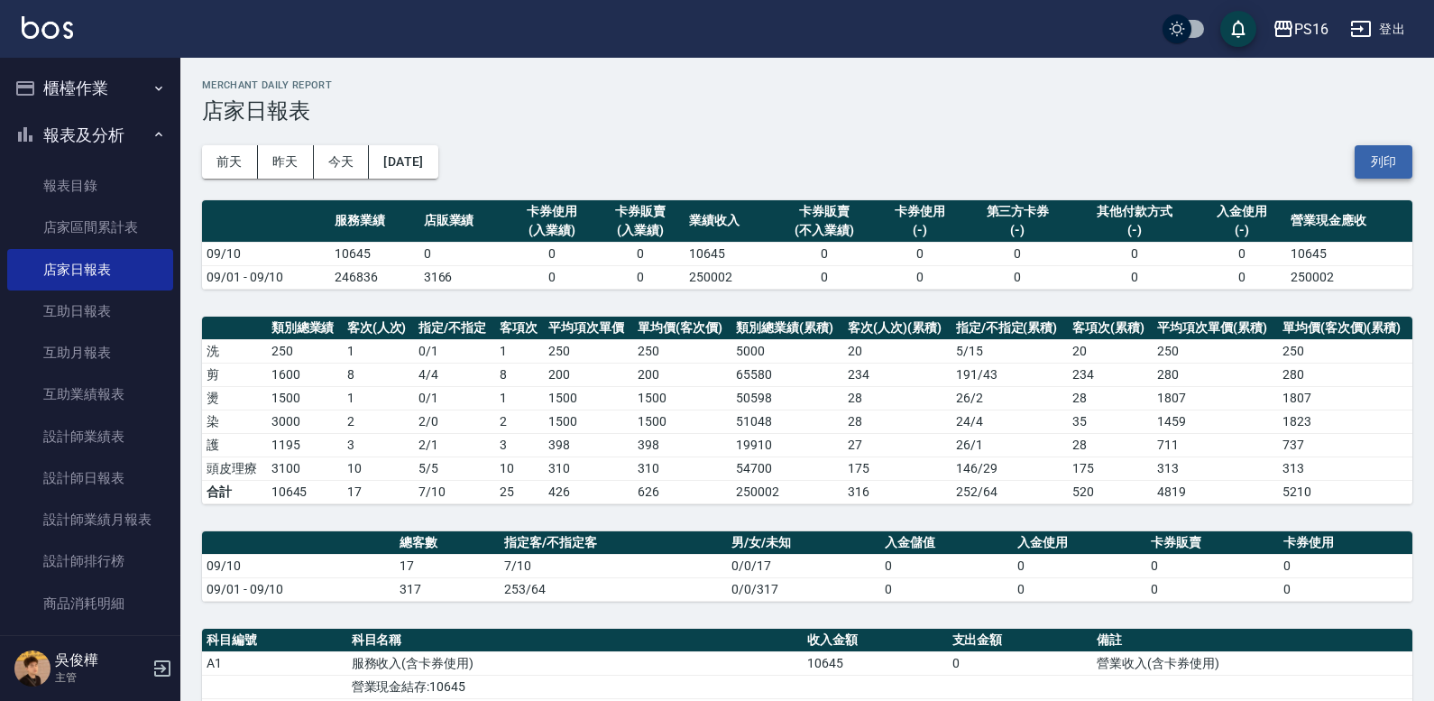
click at [1382, 161] on button "列印" at bounding box center [1384, 161] width 58 height 33
click at [110, 318] on link "互助日報表" at bounding box center [90, 310] width 166 height 41
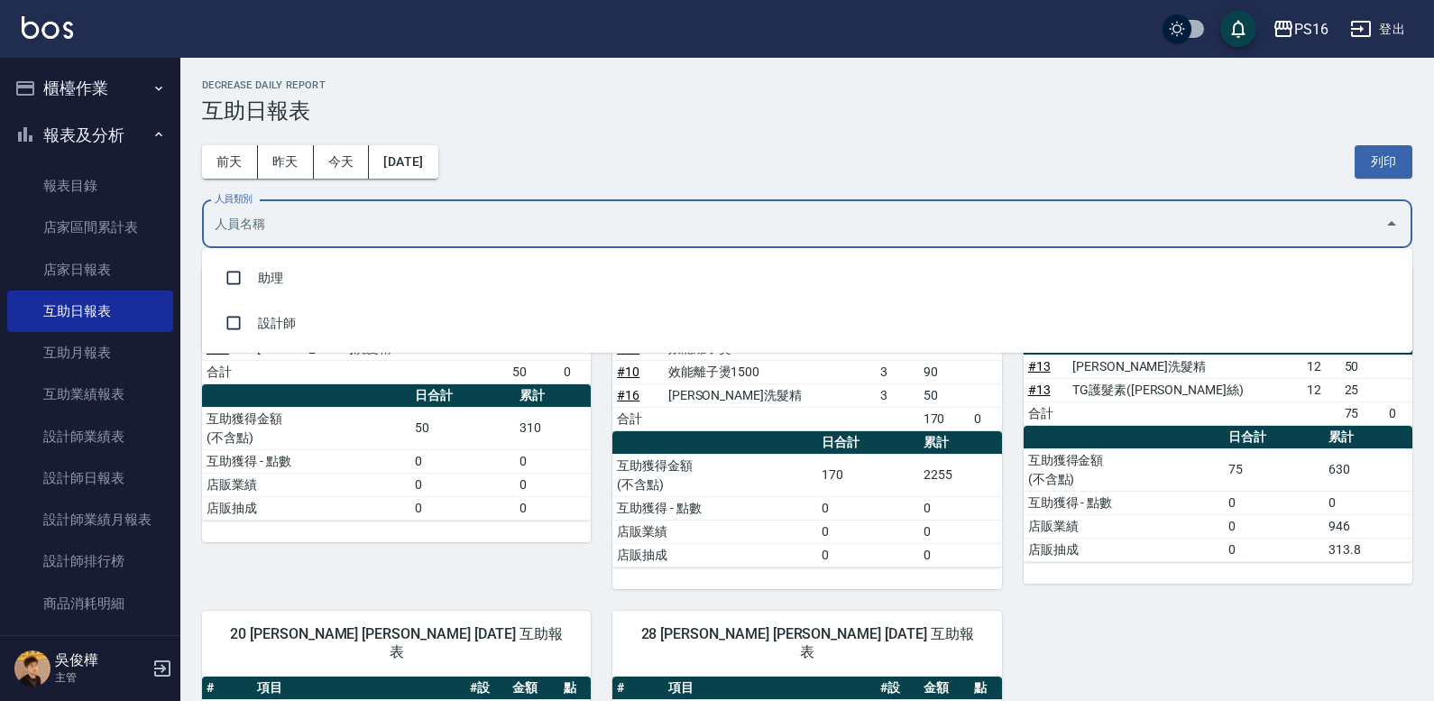
click at [1325, 226] on input "人員類別" at bounding box center [793, 224] width 1167 height 32
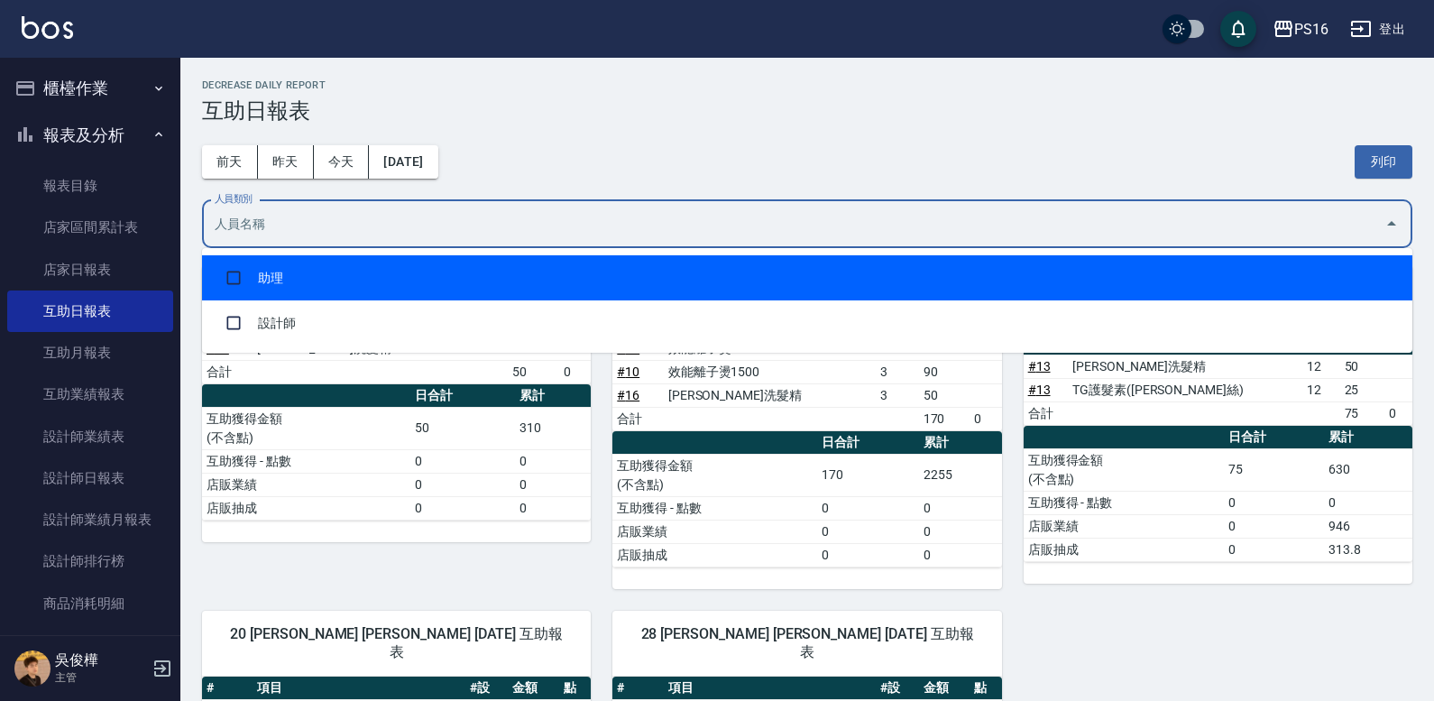
click at [579, 282] on li "助理" at bounding box center [807, 277] width 1211 height 45
checkbox input "true"
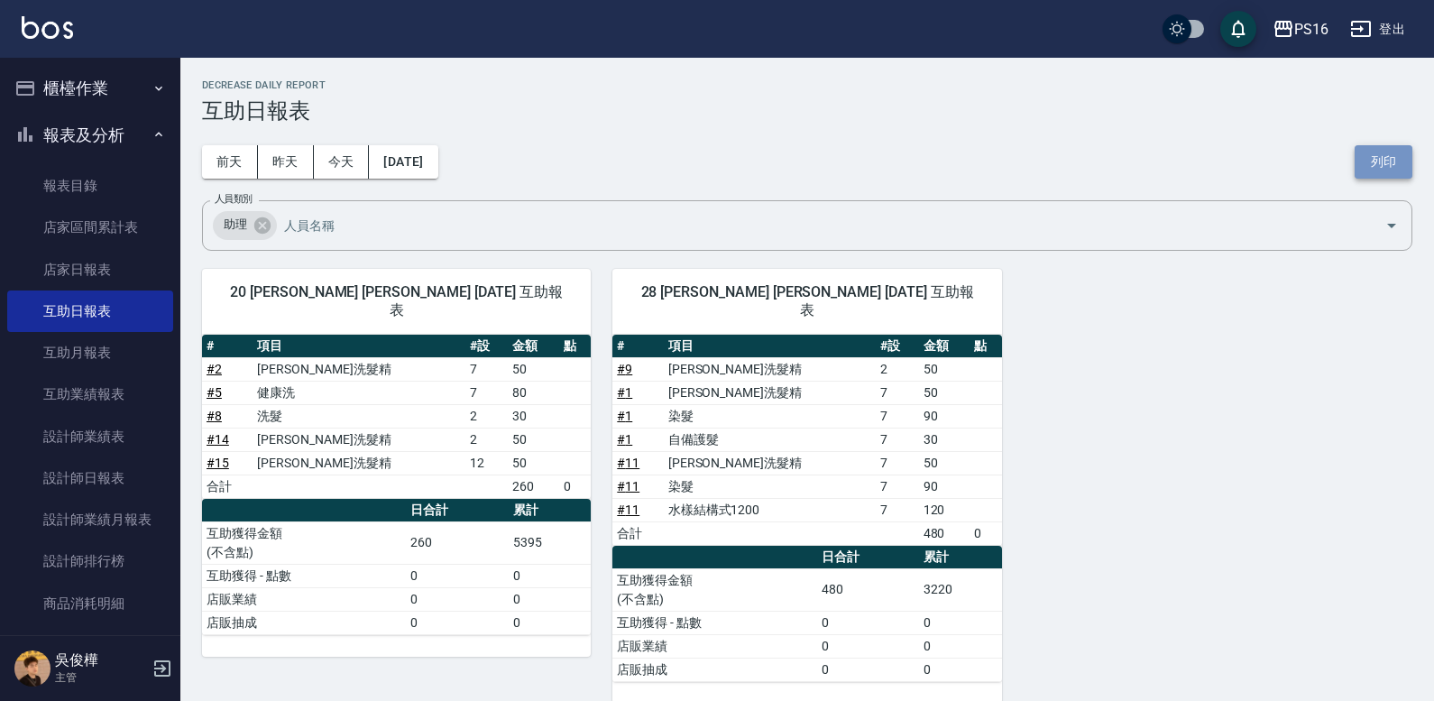
click at [1372, 154] on button "列印" at bounding box center [1384, 161] width 58 height 33
click at [120, 475] on link "設計師日報表" at bounding box center [90, 477] width 166 height 41
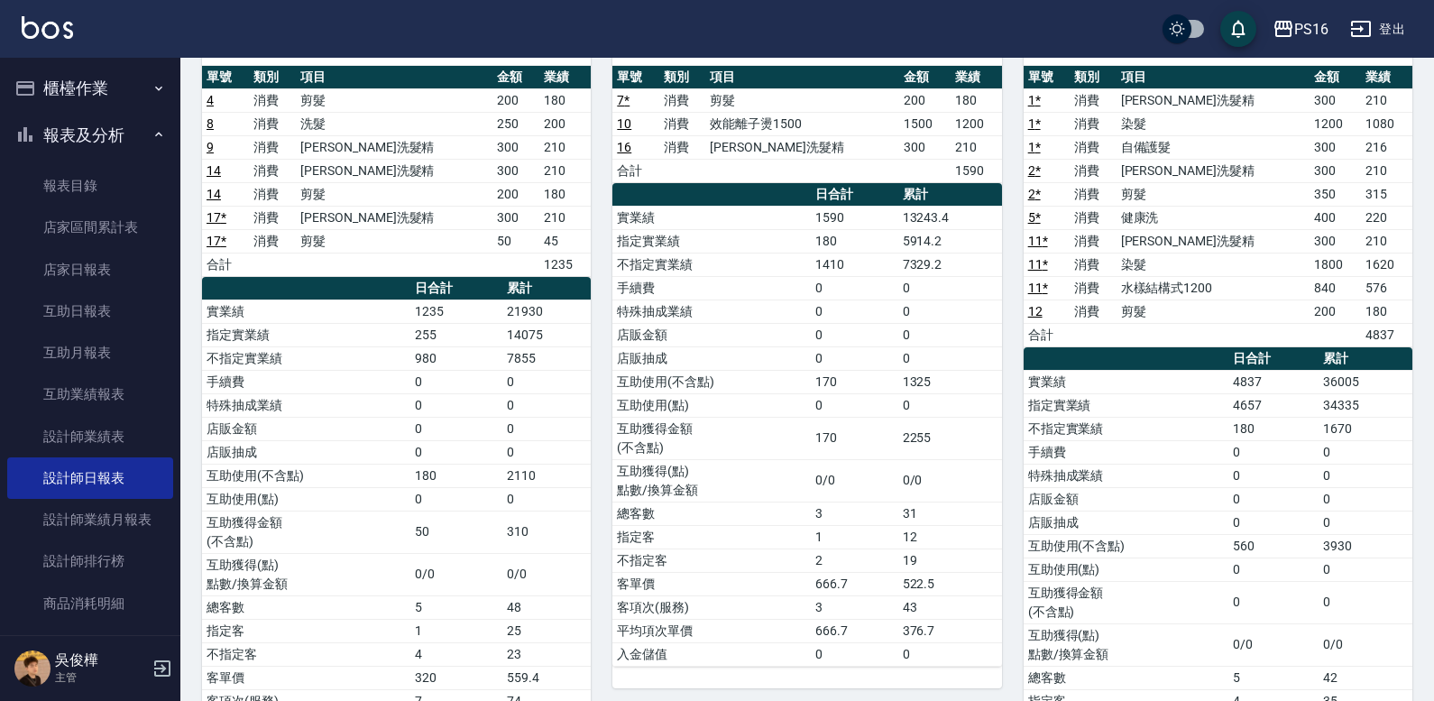
scroll to position [58, 0]
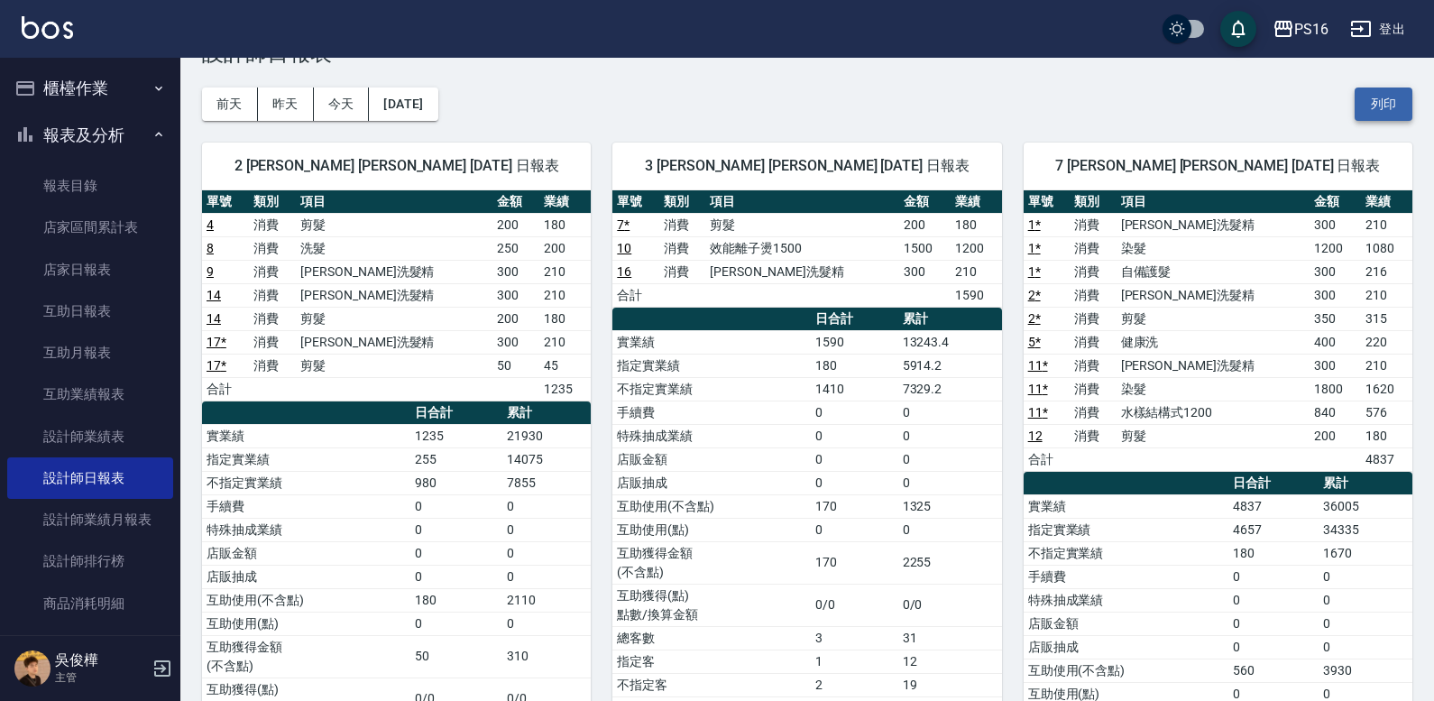
click at [1384, 105] on button "列印" at bounding box center [1384, 104] width 58 height 33
click at [138, 138] on button "報表及分析" at bounding box center [90, 135] width 166 height 47
